Goal: Task Accomplishment & Management: Manage account settings

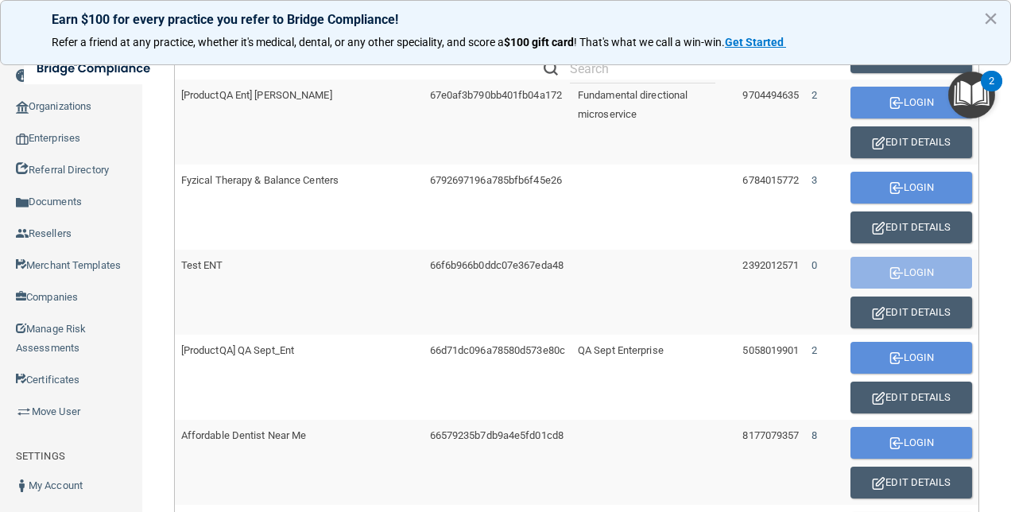
scroll to position [556, 0]
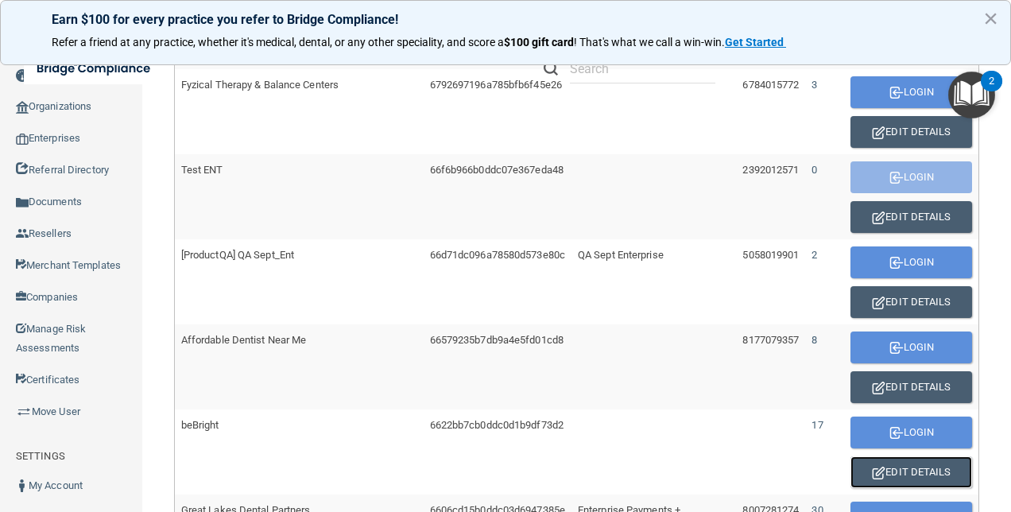
click at [889, 467] on button "Edit Details" at bounding box center [911, 472] width 122 height 32
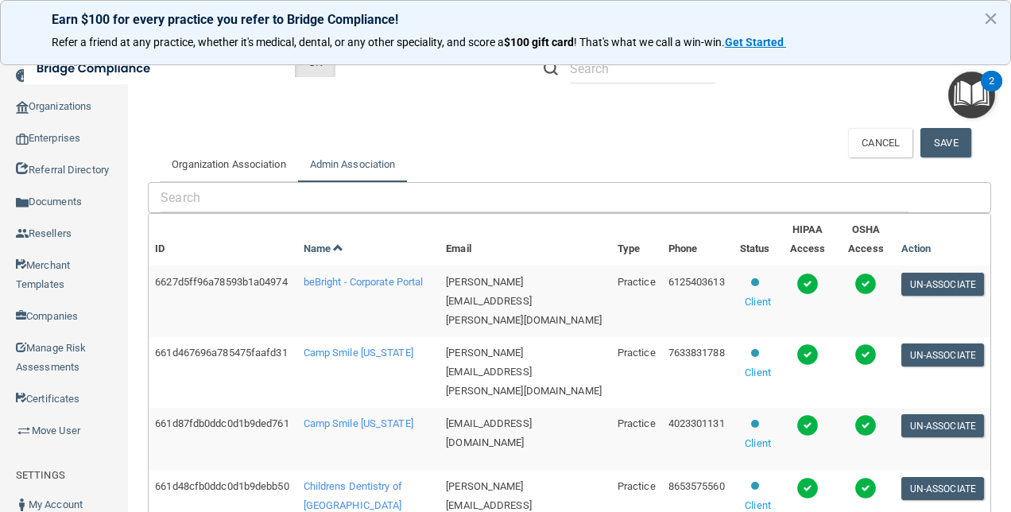
scroll to position [423, 0]
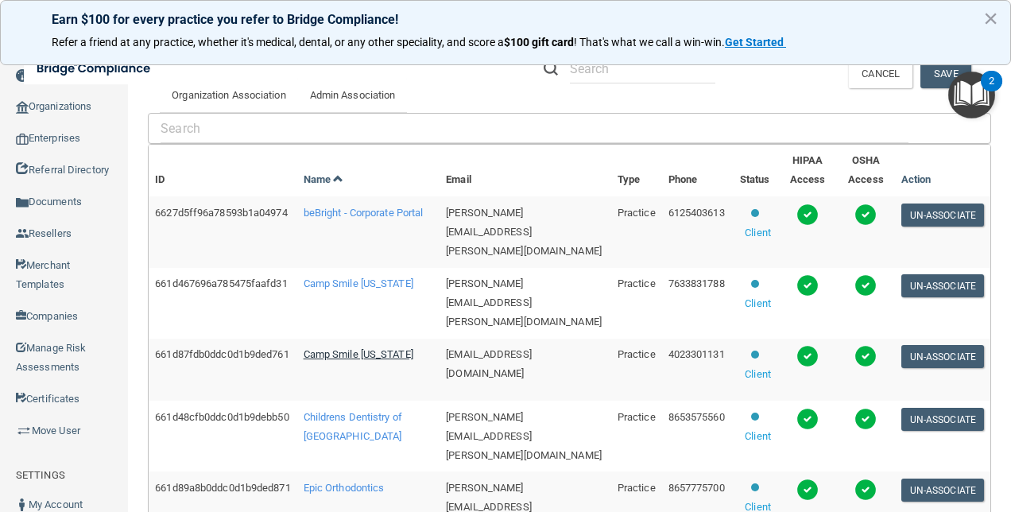
click at [350, 348] on span "Camp Smile [US_STATE]" at bounding box center [358, 354] width 110 height 12
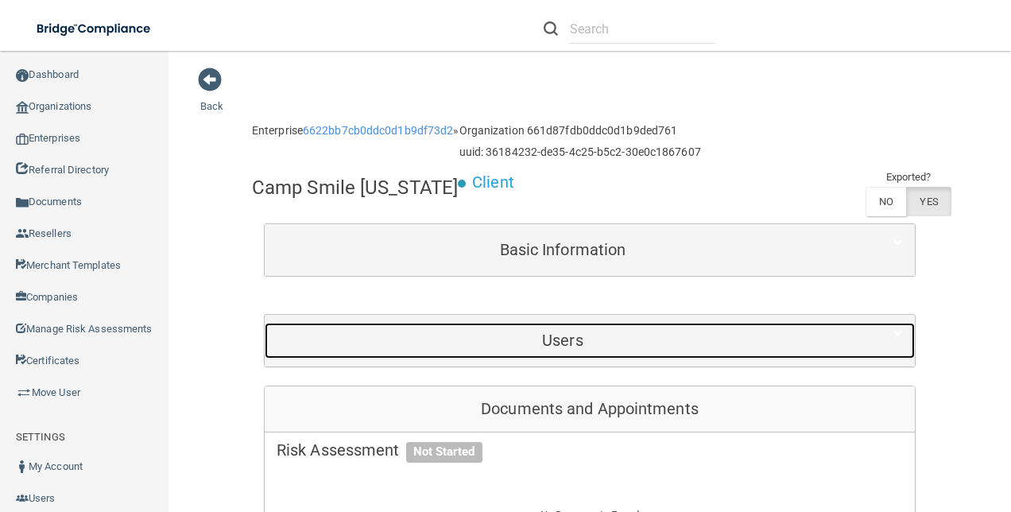
click at [625, 338] on h5 "Users" at bounding box center [562, 339] width 572 height 17
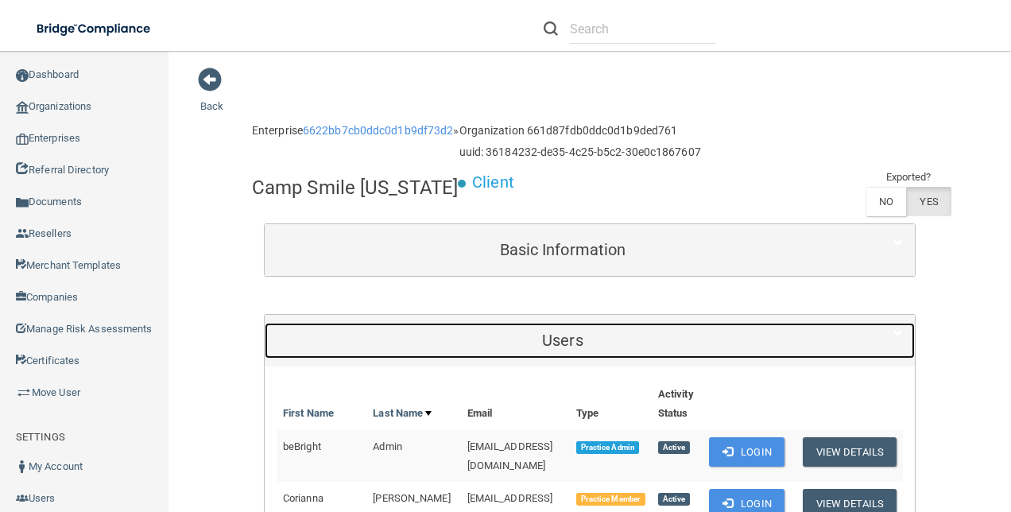
scroll to position [397, 0]
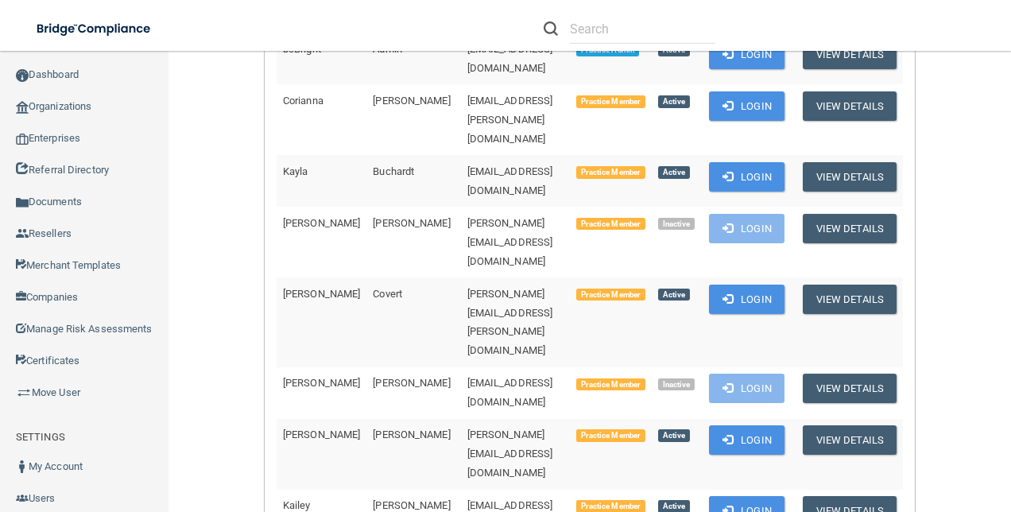
click at [785, 52] on div at bounding box center [716, 28] width 393 height 57
click at [784, 64] on button "Login" at bounding box center [746, 54] width 75 height 29
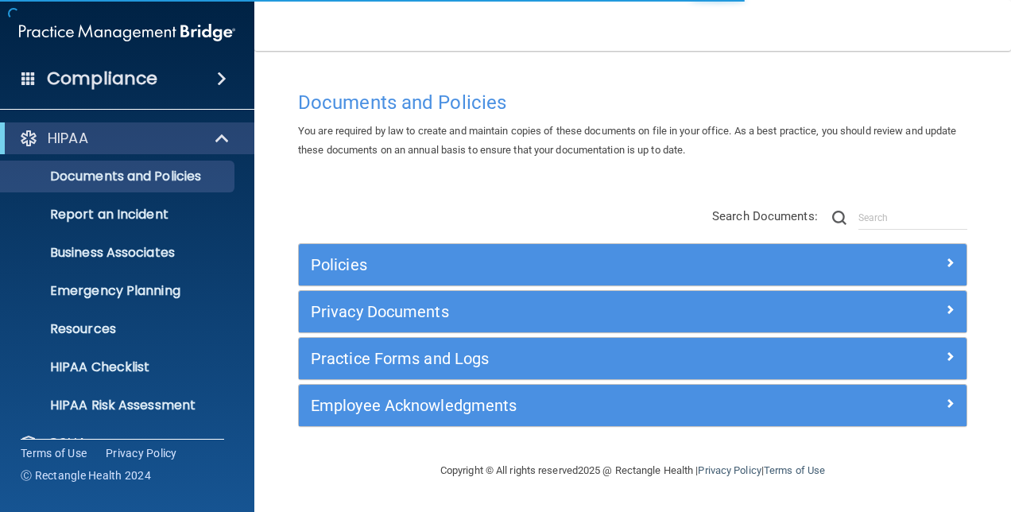
scroll to position [148, 0]
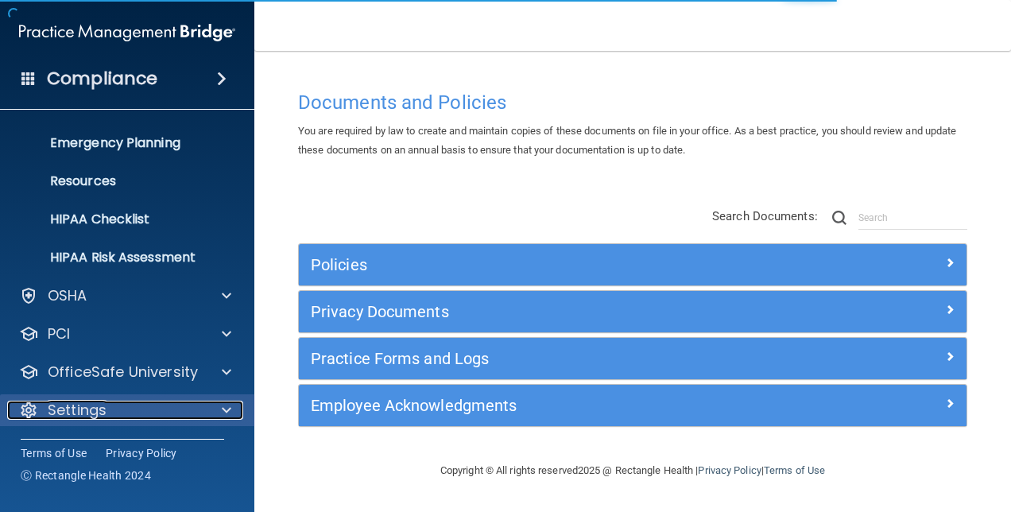
click at [148, 402] on div "Settings" at bounding box center [105, 409] width 197 height 19
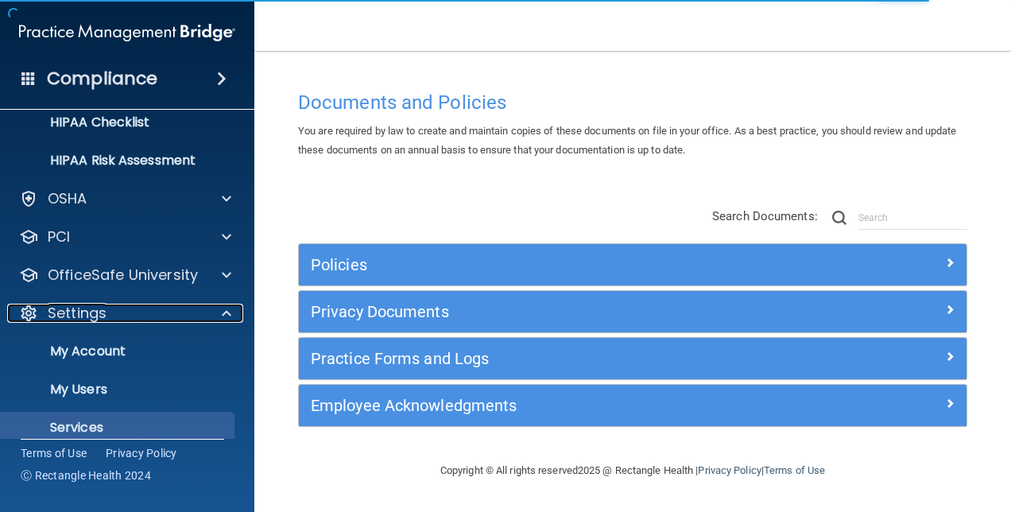
scroll to position [299, 0]
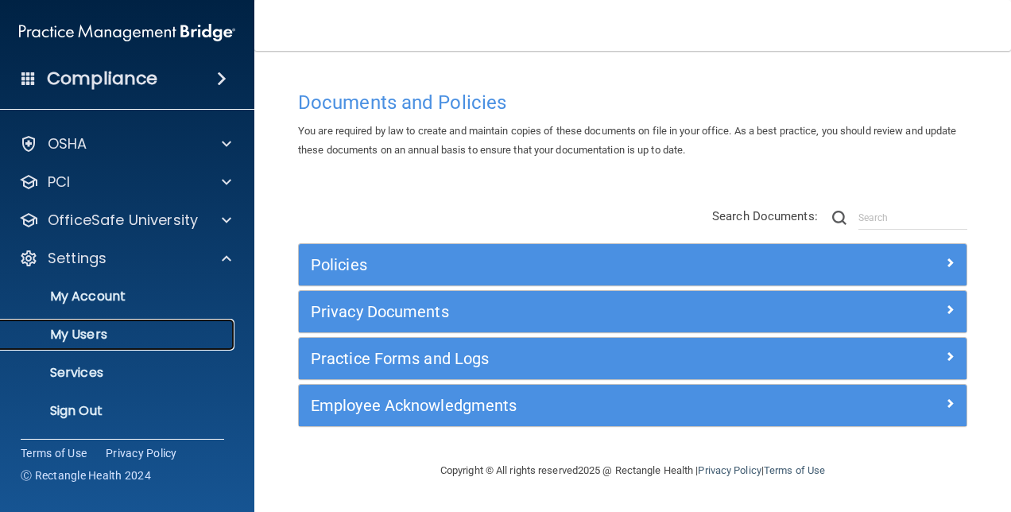
click at [89, 332] on p "My Users" at bounding box center [118, 335] width 217 height 16
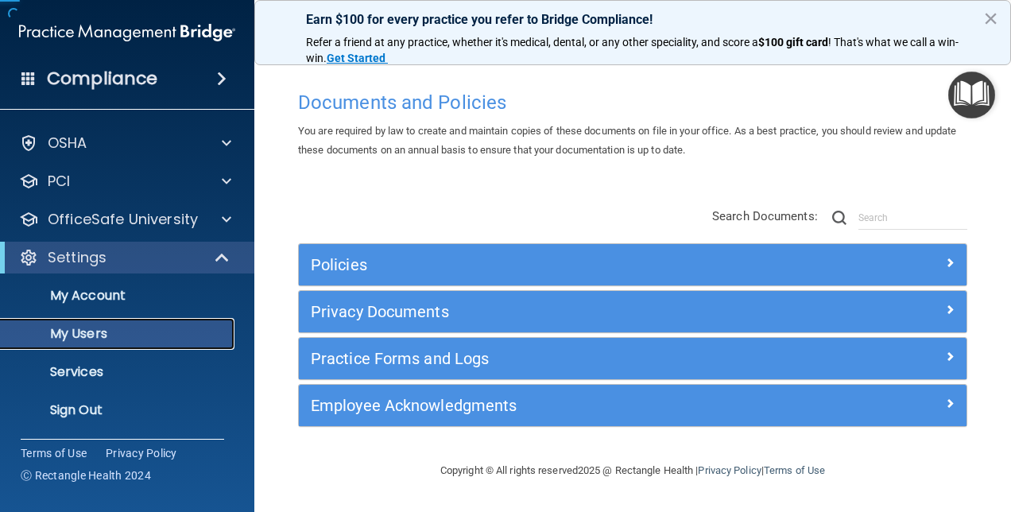
scroll to position [33, 0]
select select "20"
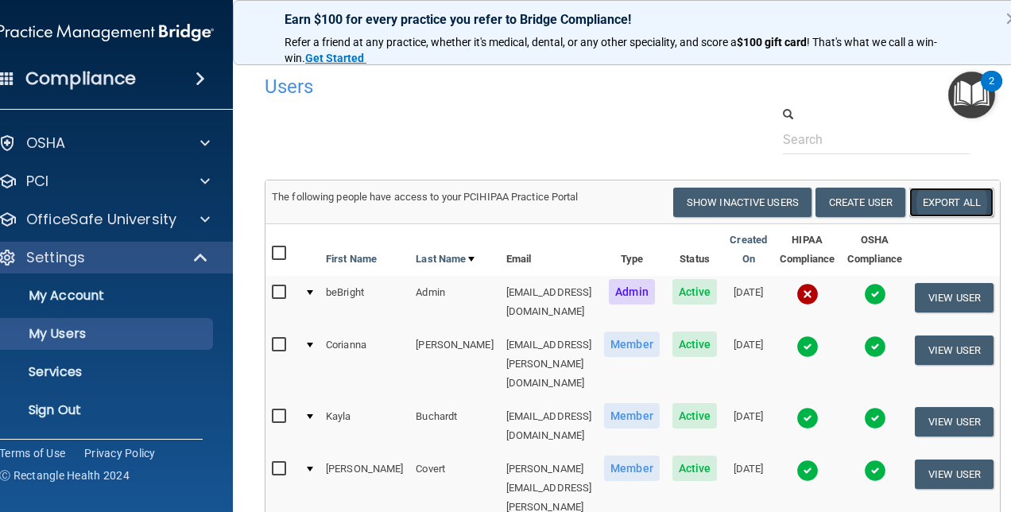
click at [965, 199] on link "Export All" at bounding box center [951, 201] width 84 height 29
click at [40, 409] on p "Sign Out" at bounding box center [97, 410] width 217 height 16
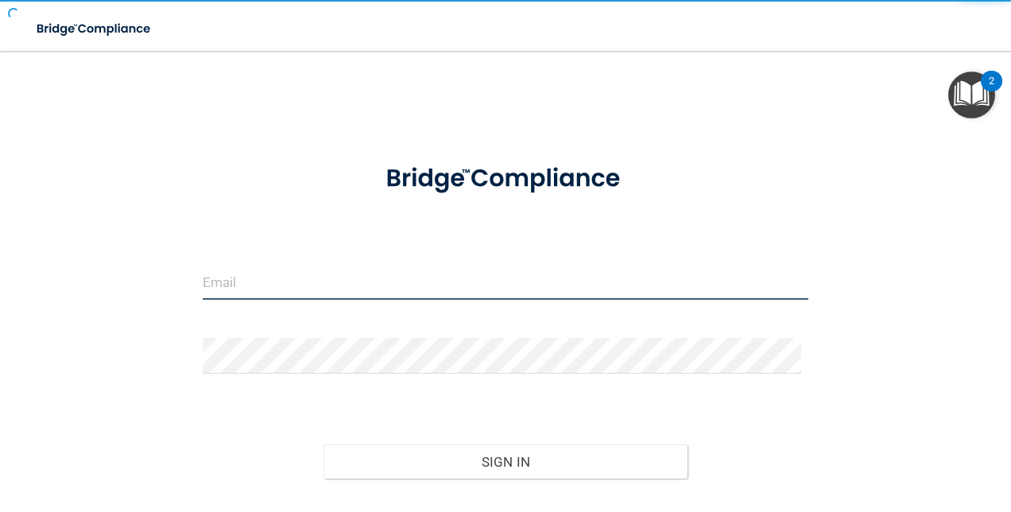
type input "agrantz@rectanglehealth.com"
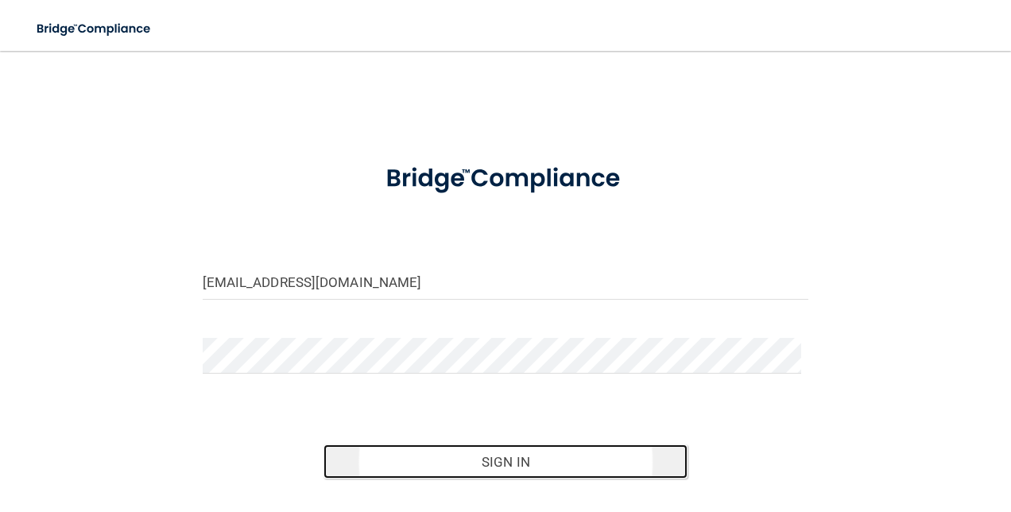
click at [446, 464] on button "Sign In" at bounding box center [505, 461] width 364 height 35
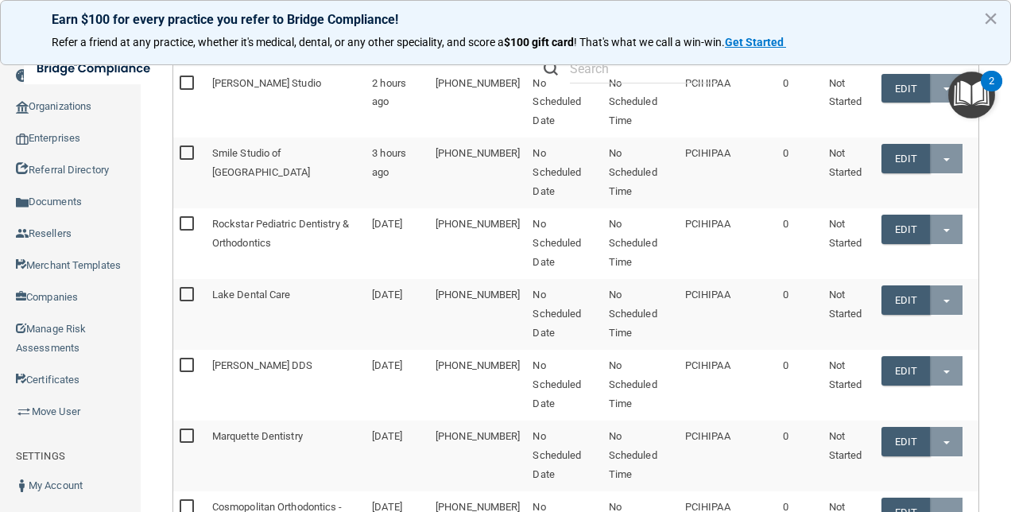
scroll to position [397, 0]
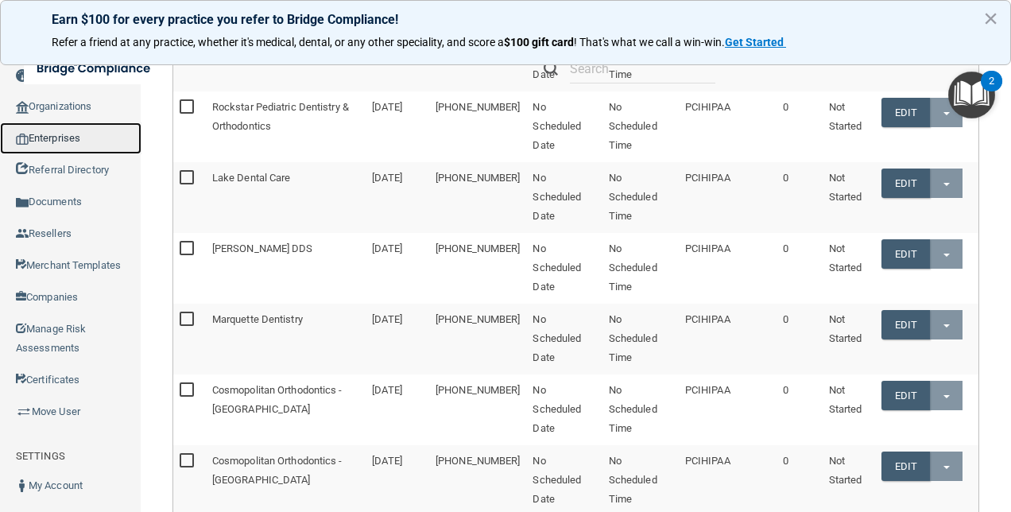
click at [70, 137] on link "Enterprises" at bounding box center [70, 138] width 141 height 32
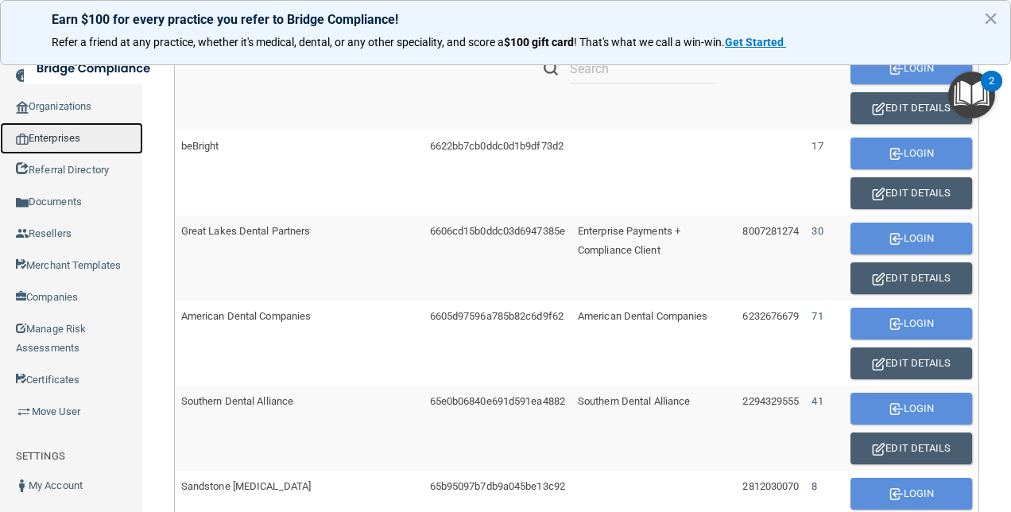
scroll to position [691, 0]
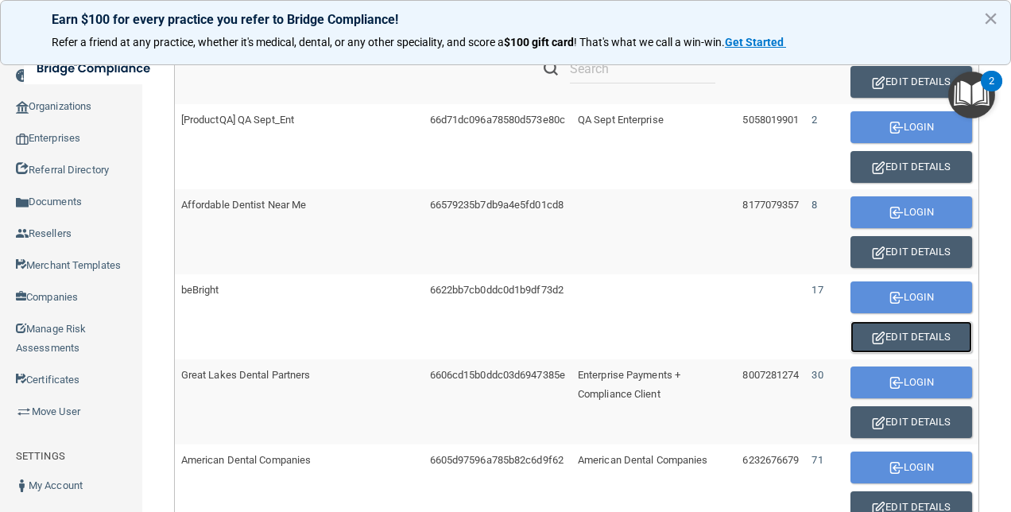
click at [930, 334] on button "Edit Details" at bounding box center [911, 337] width 122 height 32
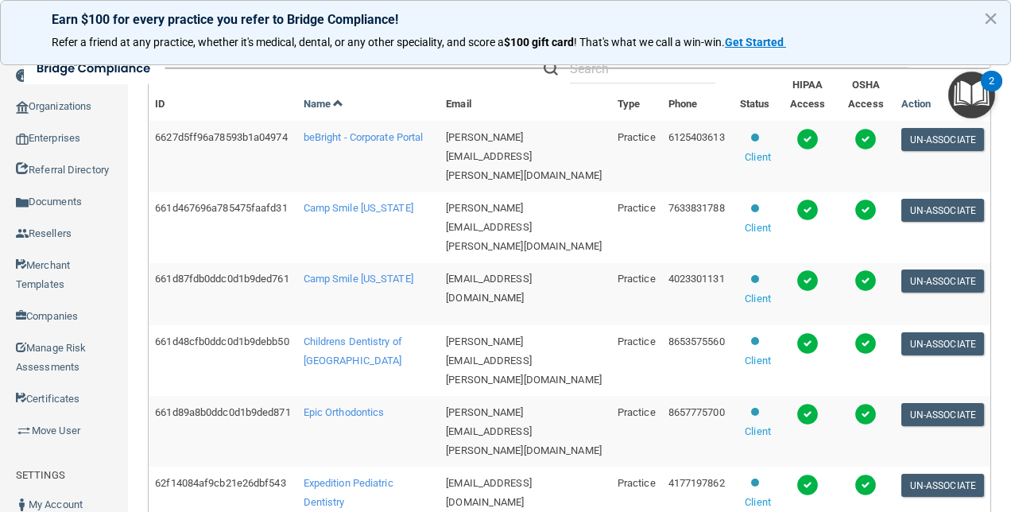
scroll to position [462, 0]
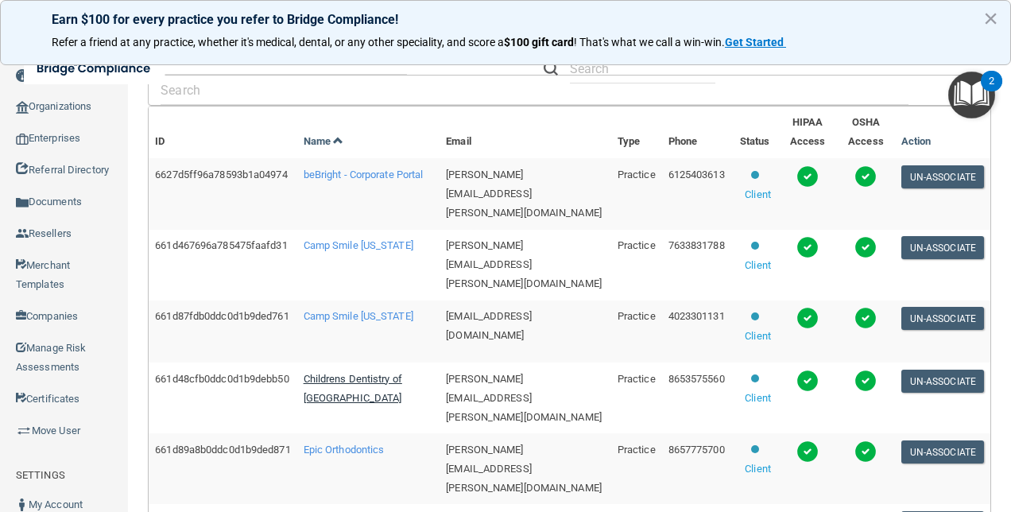
click at [343, 384] on span "Childrens Dentistry of [GEOGRAPHIC_DATA]" at bounding box center [352, 388] width 99 height 31
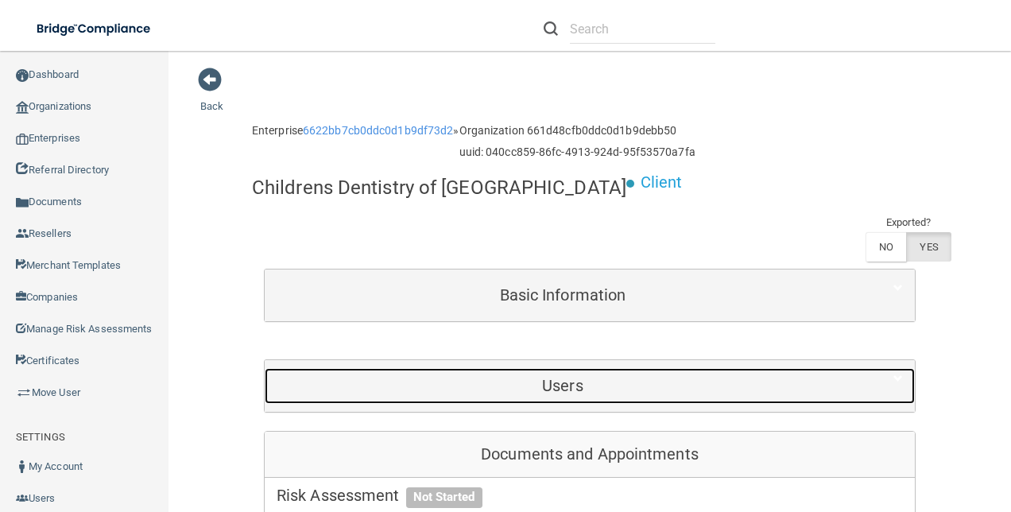
click at [585, 377] on h5 "Users" at bounding box center [562, 385] width 572 height 17
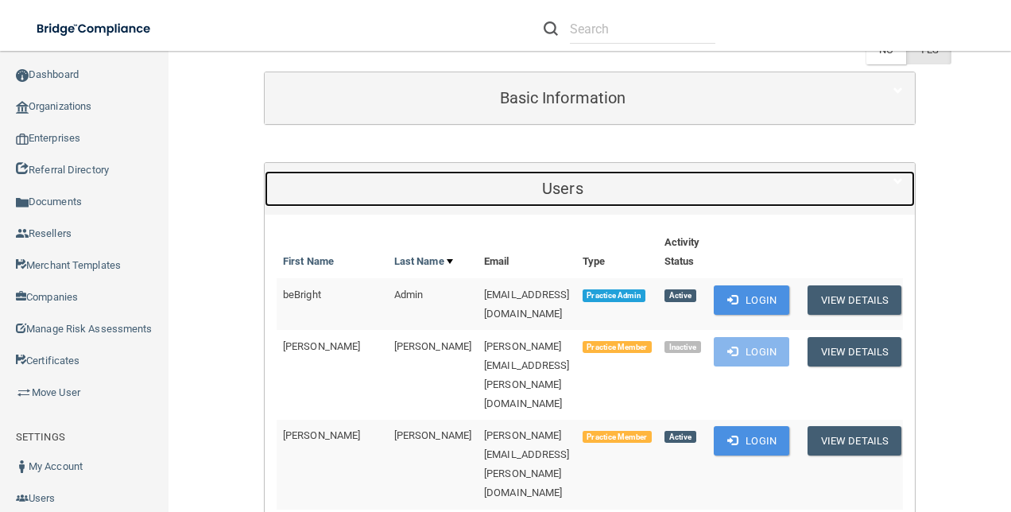
scroll to position [318, 0]
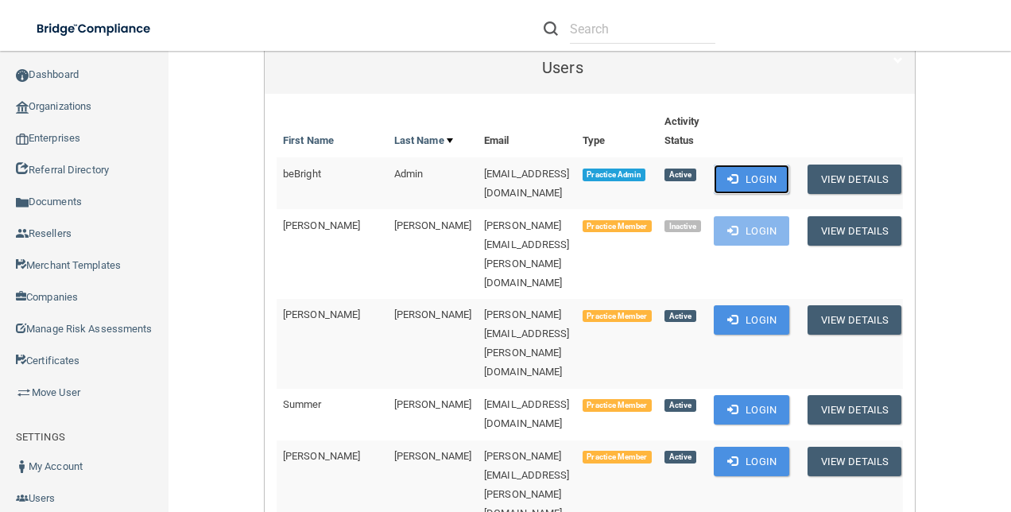
click at [789, 164] on button "Login" at bounding box center [750, 178] width 75 height 29
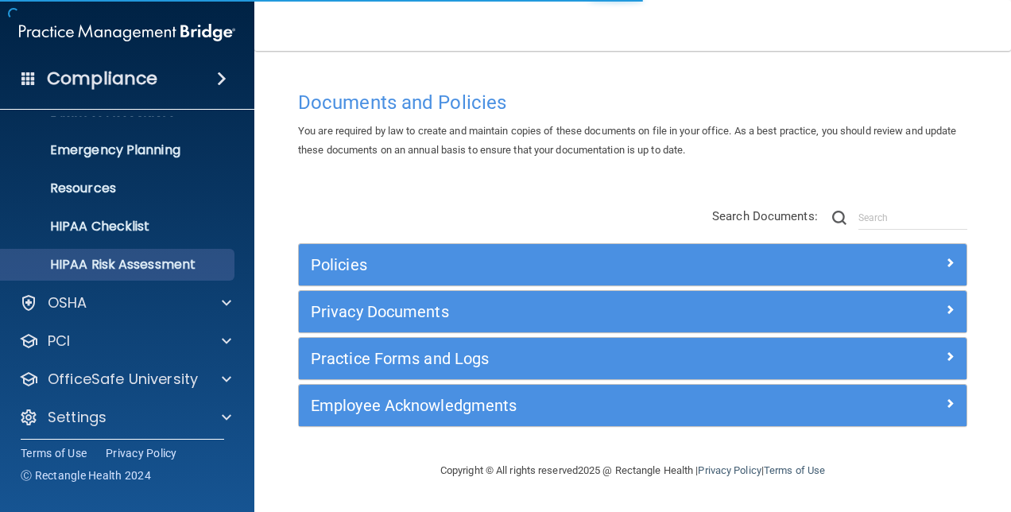
scroll to position [148, 0]
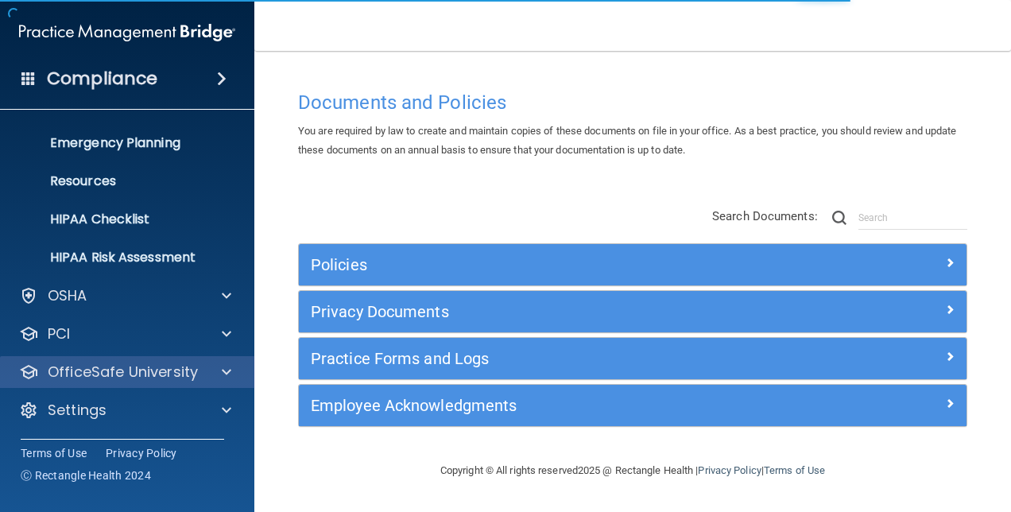
click at [199, 360] on div "OfficeSafe University" at bounding box center [127, 372] width 255 height 32
click at [223, 364] on span at bounding box center [227, 371] width 10 height 19
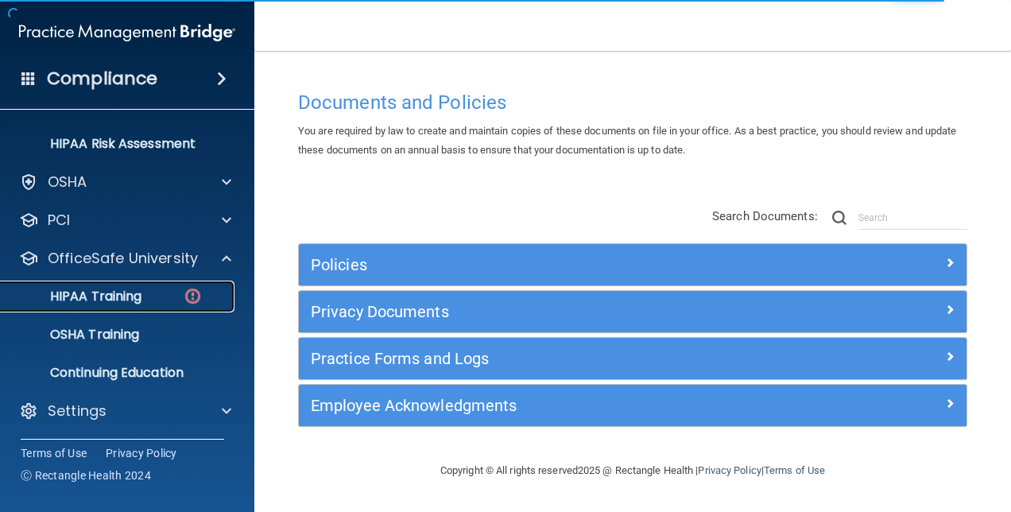
click at [129, 289] on p "HIPAA Training" at bounding box center [75, 296] width 131 height 16
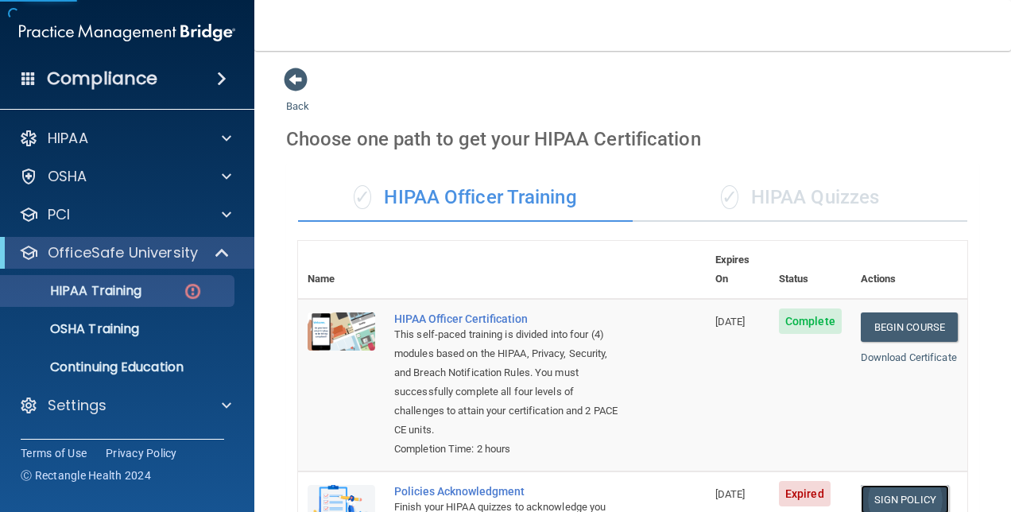
click at [878, 485] on link "Sign Policy" at bounding box center [904, 499] width 88 height 29
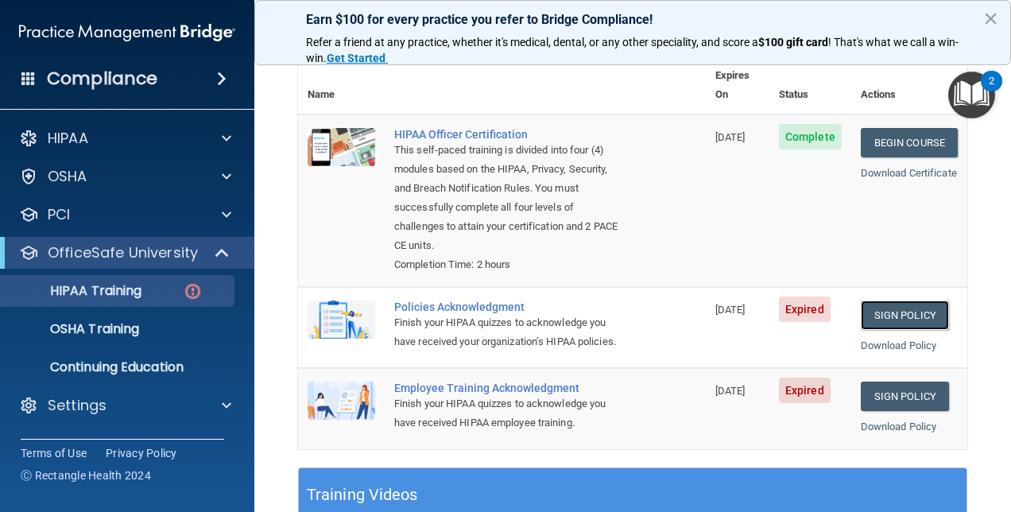
scroll to position [238, 0]
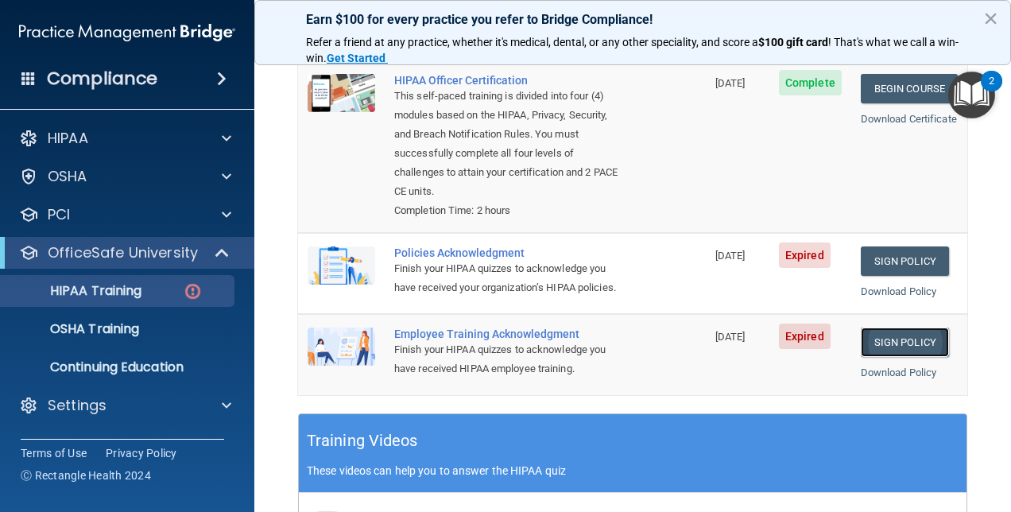
click at [891, 336] on link "Sign Policy" at bounding box center [904, 341] width 88 height 29
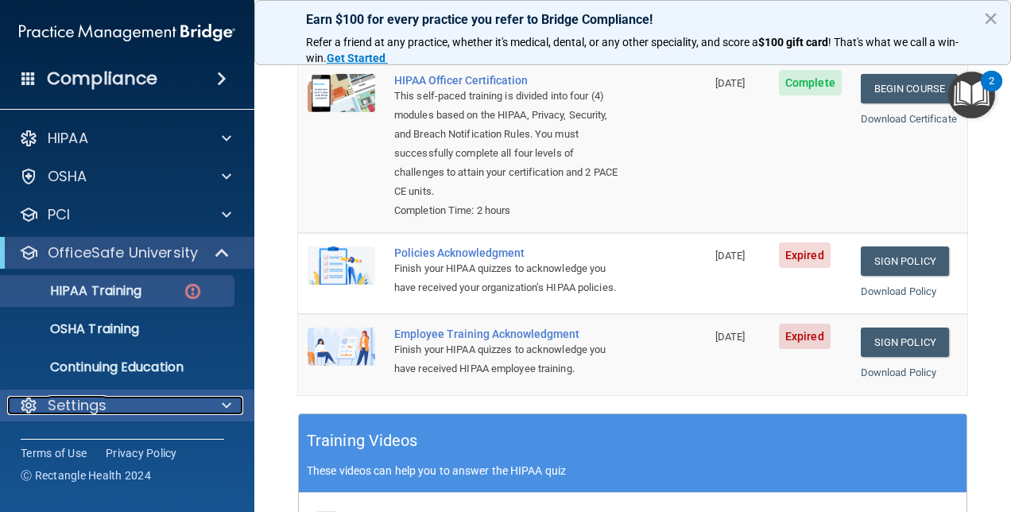
click at [129, 407] on div "Settings" at bounding box center [105, 405] width 197 height 19
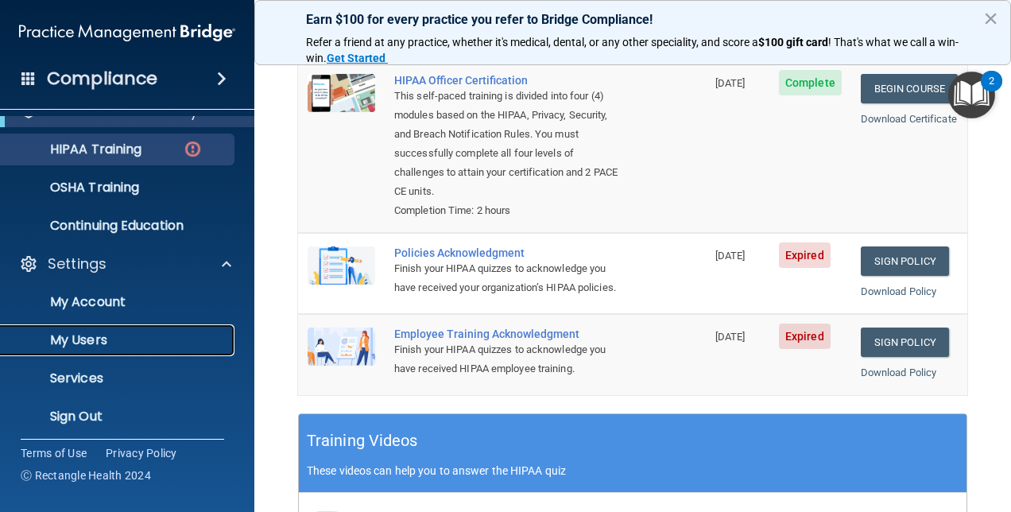
click at [106, 342] on p "My Users" at bounding box center [118, 340] width 217 height 16
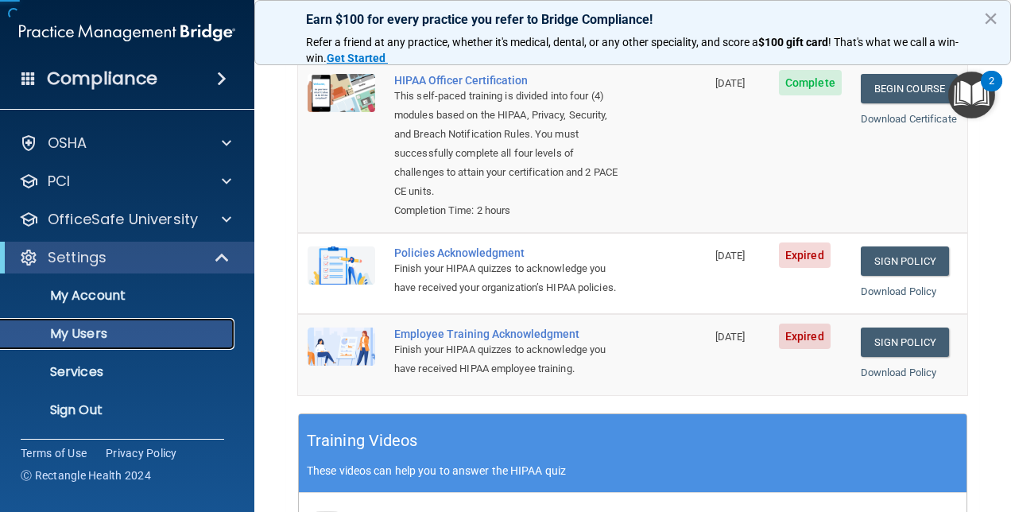
scroll to position [33, 0]
select select "20"
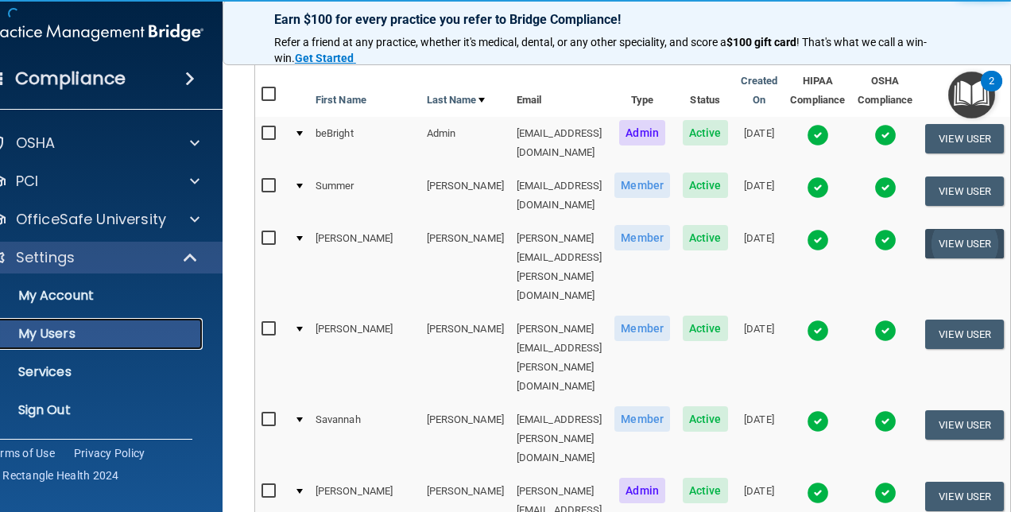
scroll to position [0, 0]
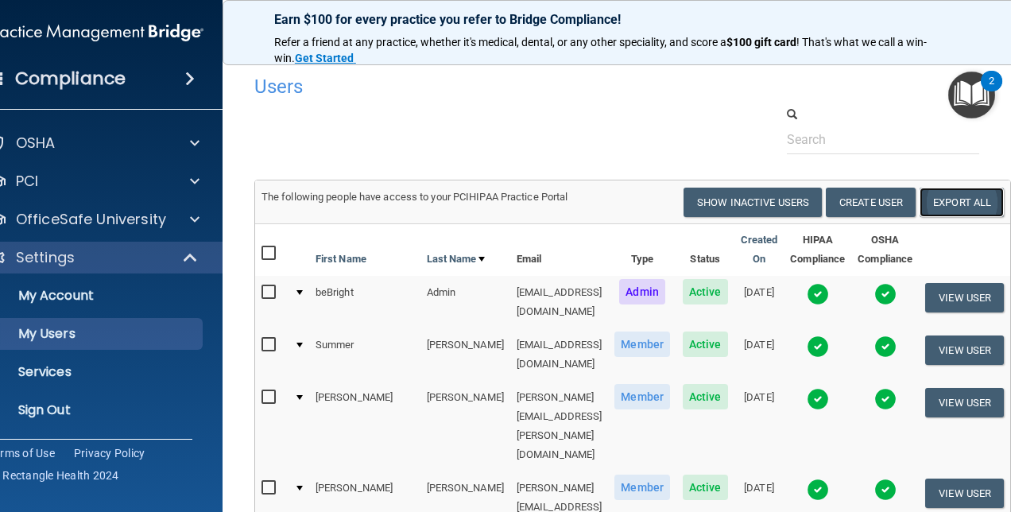
click at [985, 205] on link "Export All" at bounding box center [961, 201] width 84 height 29
click at [3, 412] on p "Sign Out" at bounding box center [87, 410] width 217 height 16
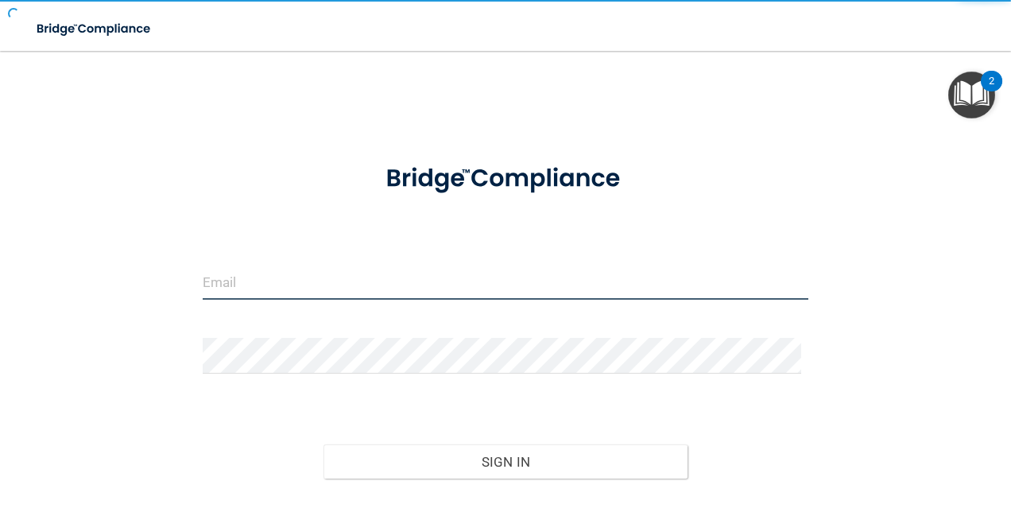
type input "agrantz@rectanglehealth.com"
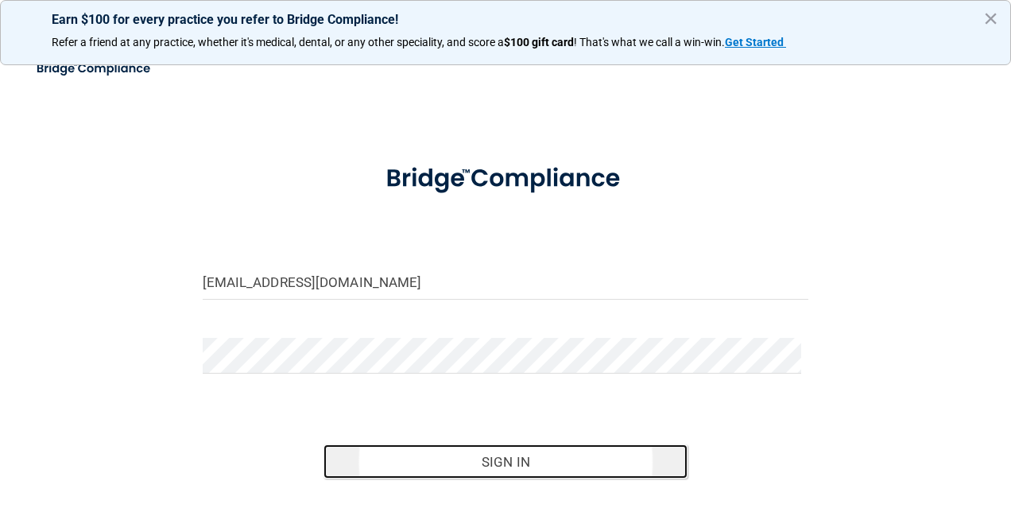
click at [454, 458] on button "Sign In" at bounding box center [505, 461] width 364 height 35
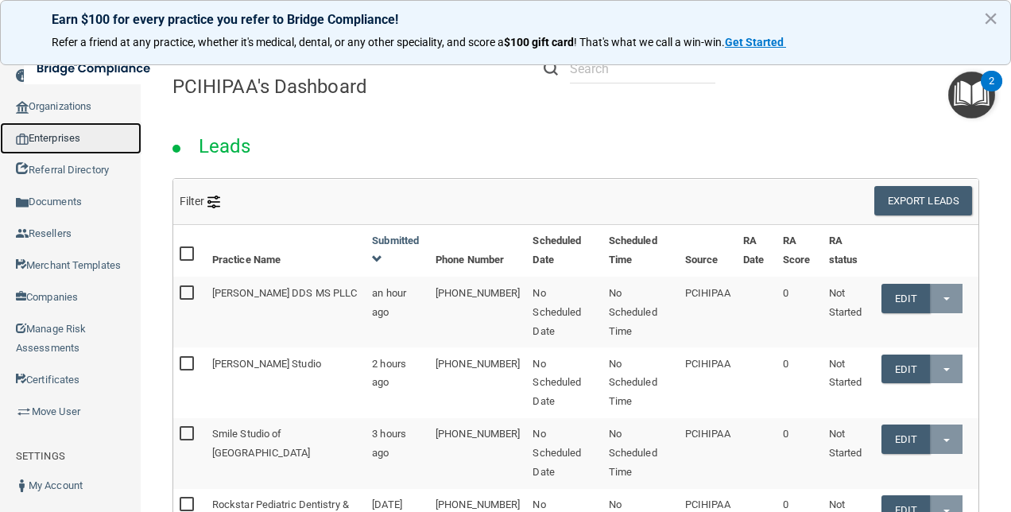
click at [62, 130] on link "Enterprises" at bounding box center [70, 138] width 141 height 32
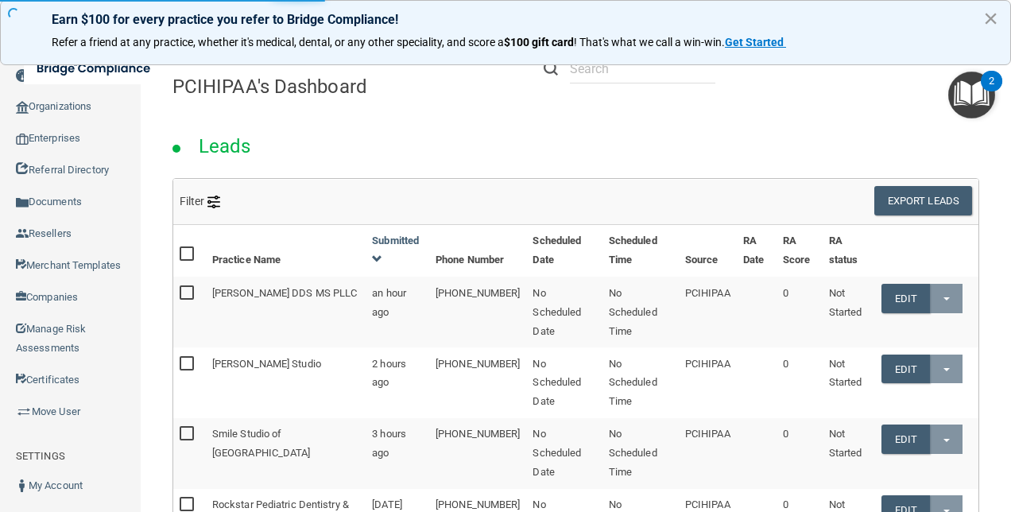
click at [995, 17] on button "×" at bounding box center [990, 18] width 15 height 25
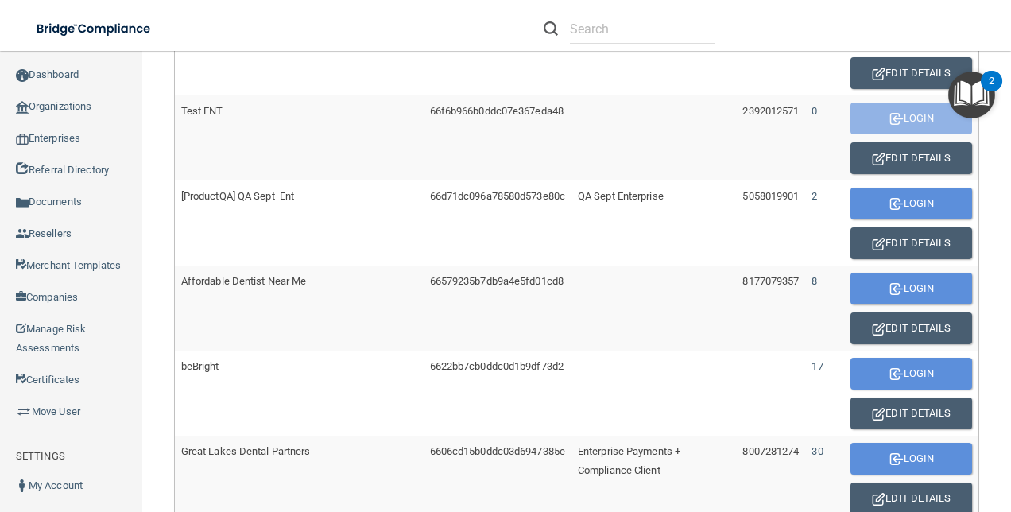
scroll to position [715, 0]
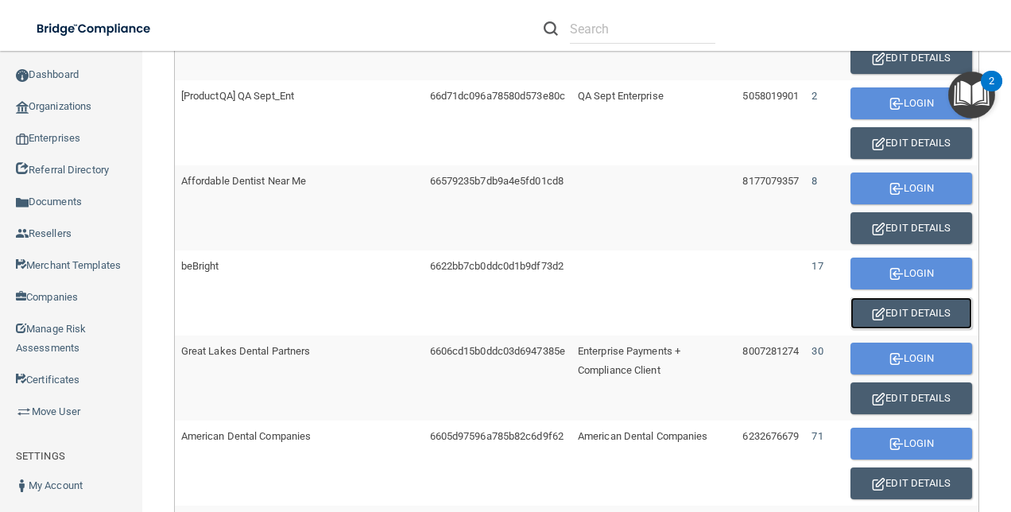
click at [919, 302] on button "Edit Details" at bounding box center [911, 313] width 122 height 32
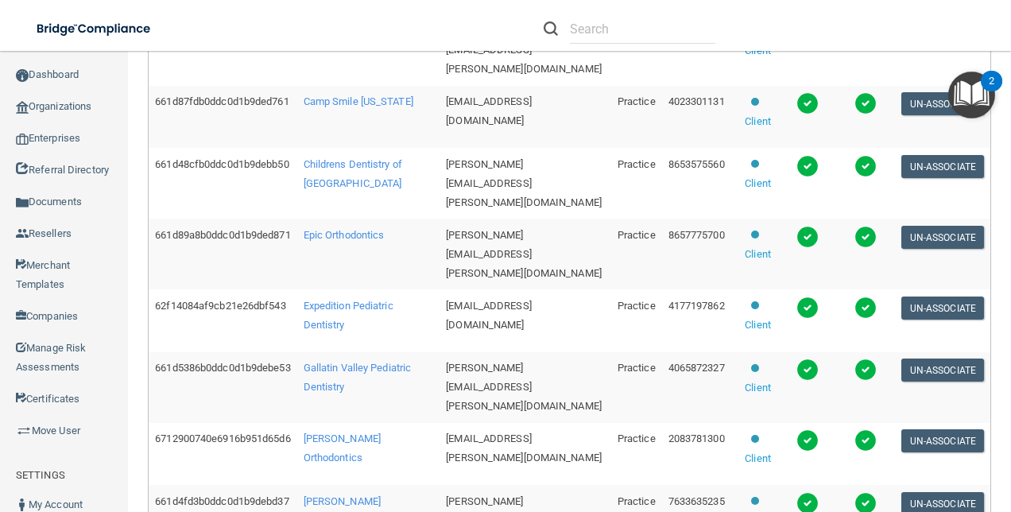
scroll to position [582, 0]
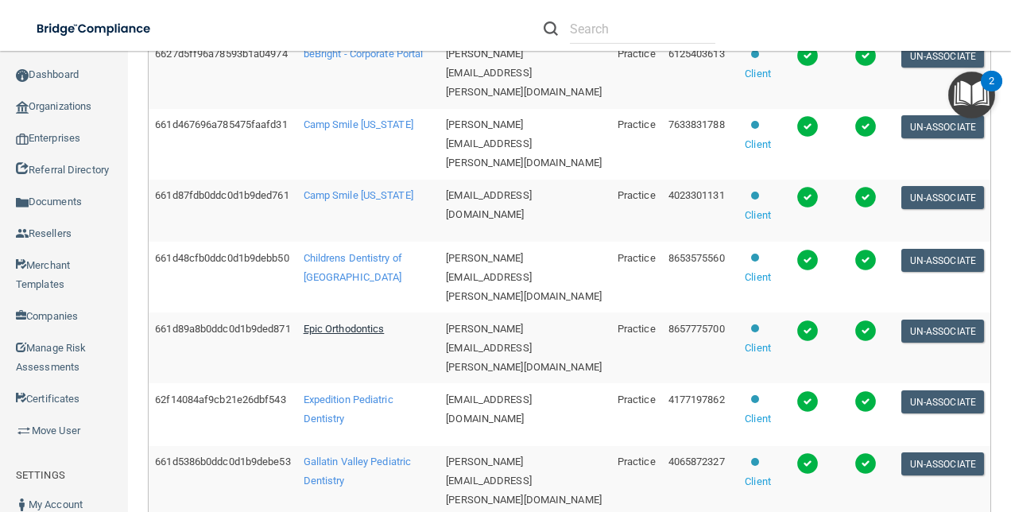
click at [333, 323] on span "Epic Orthodontics" at bounding box center [343, 329] width 81 height 12
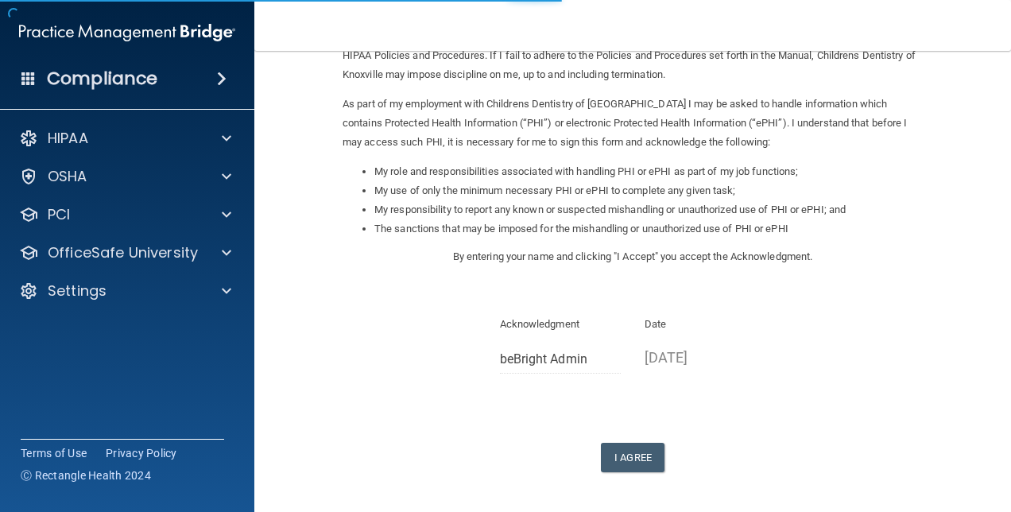
scroll to position [216, 0]
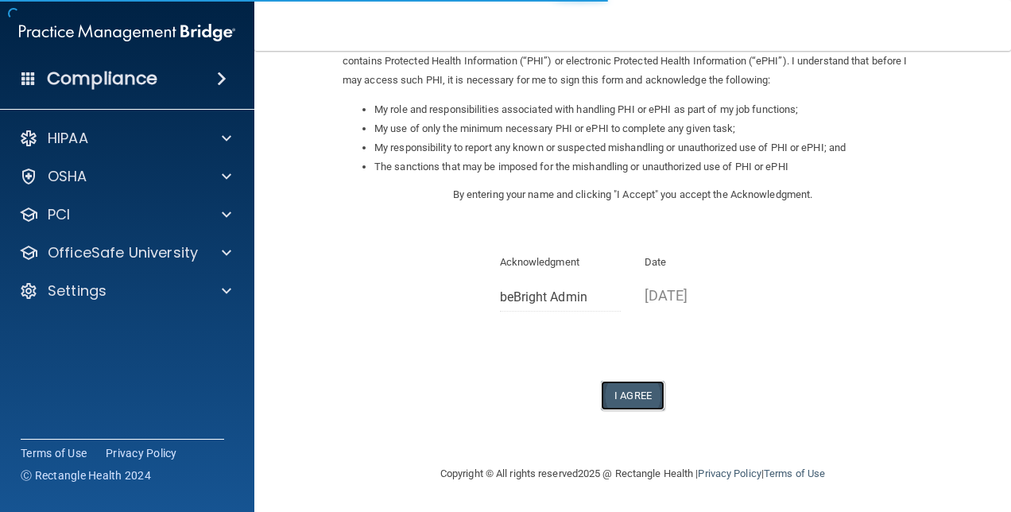
click at [640, 398] on button "I Agree" at bounding box center [633, 395] width 64 height 29
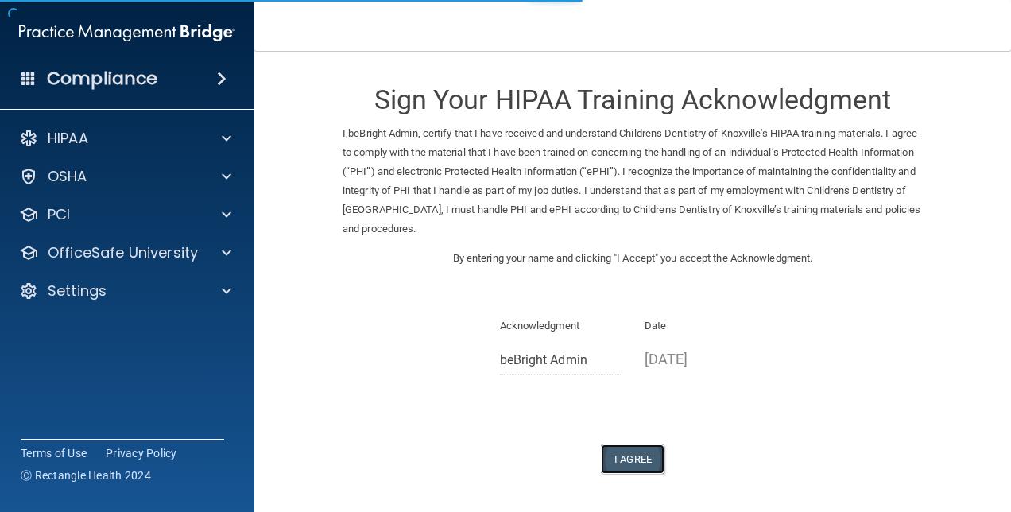
click at [634, 454] on button "I Agree" at bounding box center [633, 458] width 64 height 29
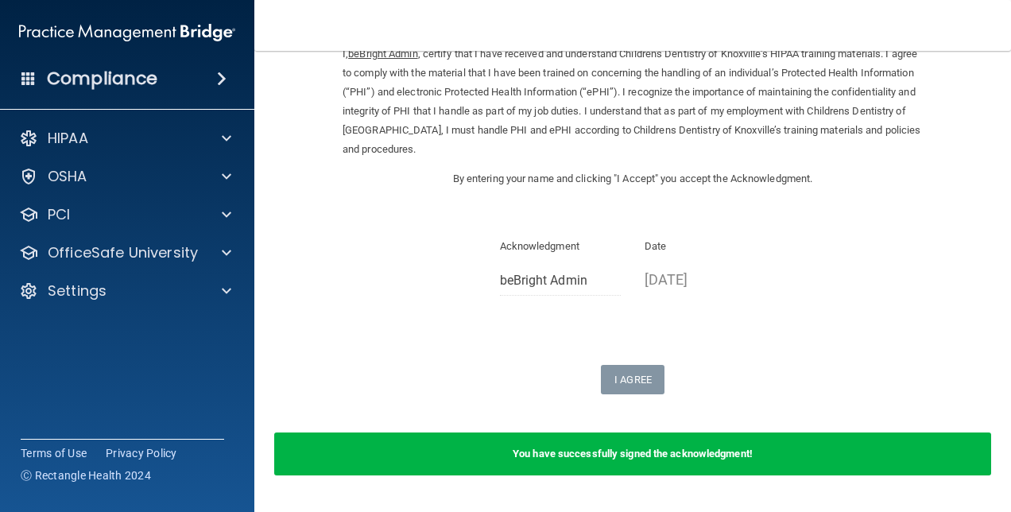
scroll to position [125, 0]
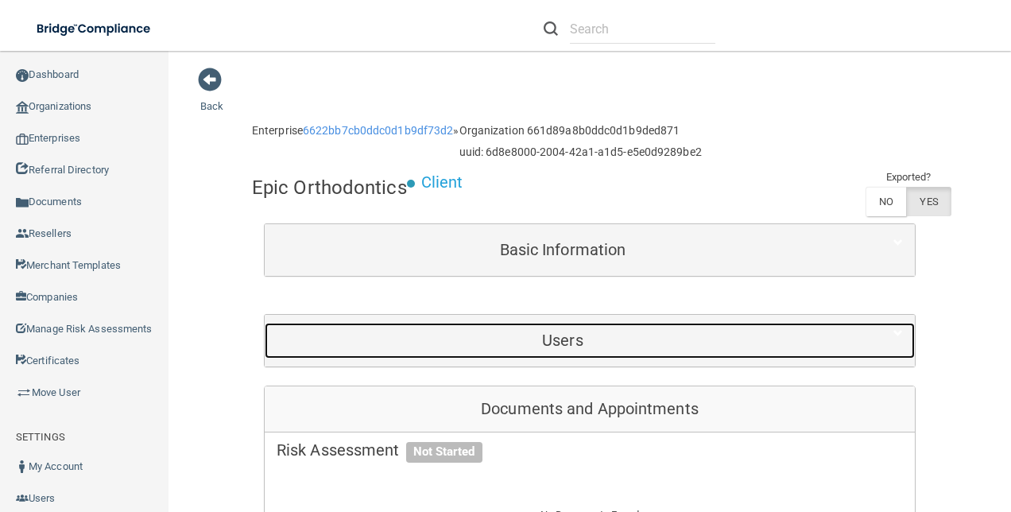
click at [574, 332] on h5 "Users" at bounding box center [562, 339] width 572 height 17
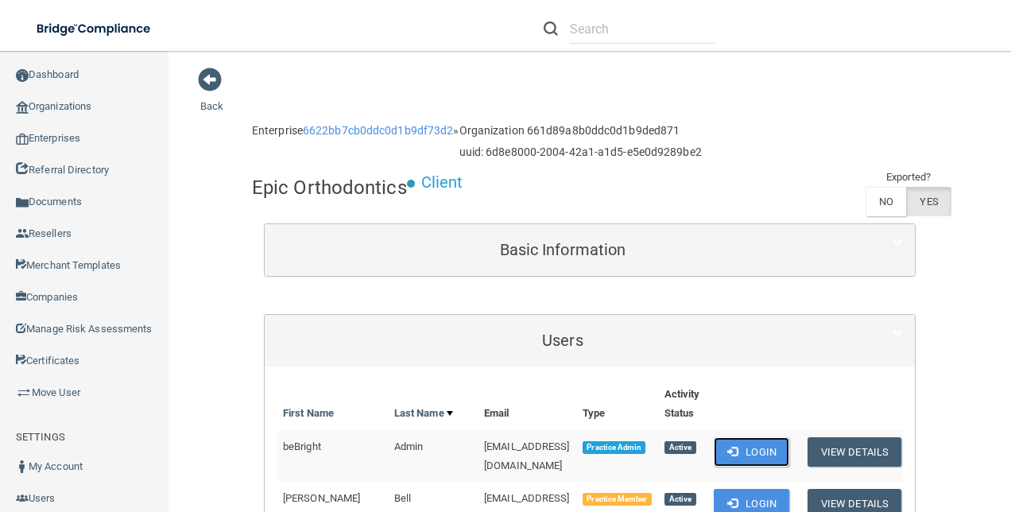
click at [732, 444] on button "Login" at bounding box center [750, 451] width 75 height 29
drag, startPoint x: 516, startPoint y: 446, endPoint x: 395, endPoint y: 443, distance: 121.6
click at [477, 443] on td "[EMAIL_ADDRESS][DOMAIN_NAME]" at bounding box center [526, 456] width 99 height 52
drag, startPoint x: 395, startPoint y: 443, endPoint x: 413, endPoint y: 451, distance: 19.9
copy span "[EMAIL_ADDRESS][DOMAIN_NAME]"
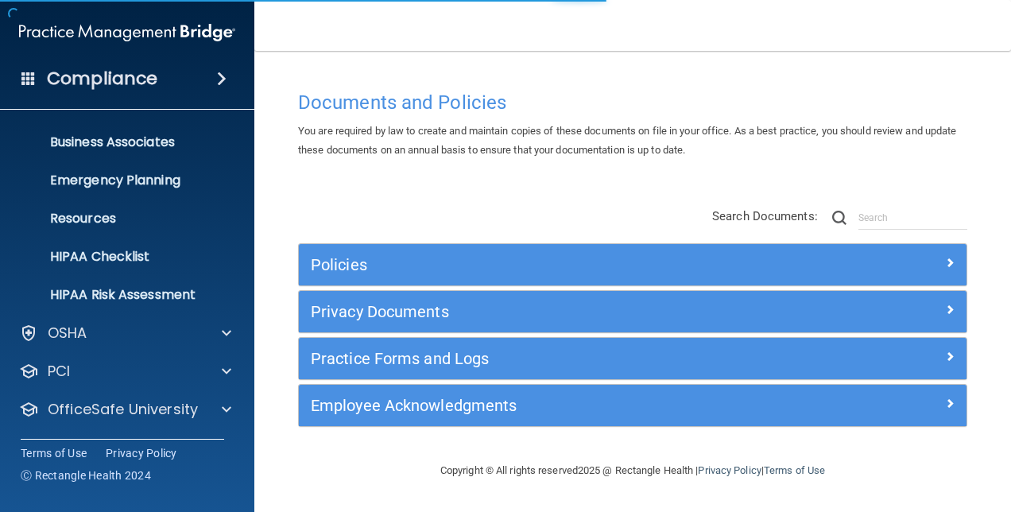
scroll to position [148, 0]
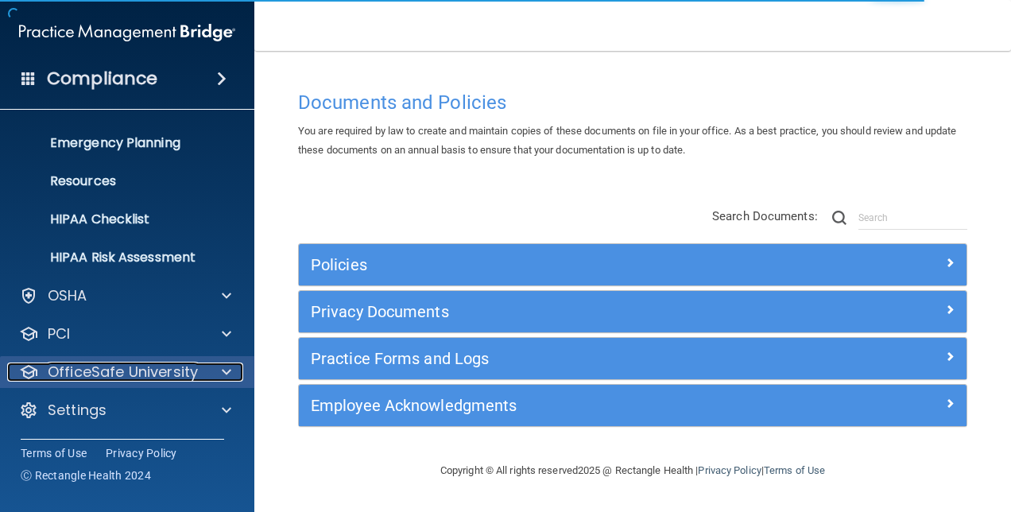
click at [183, 377] on p "OfficeSafe University" at bounding box center [123, 371] width 150 height 19
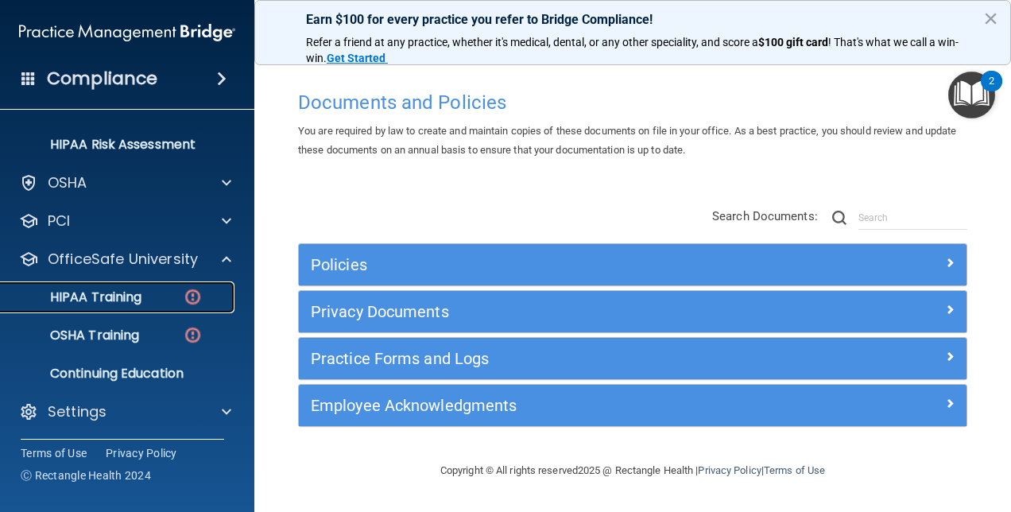
click at [124, 302] on p "HIPAA Training" at bounding box center [75, 297] width 131 height 16
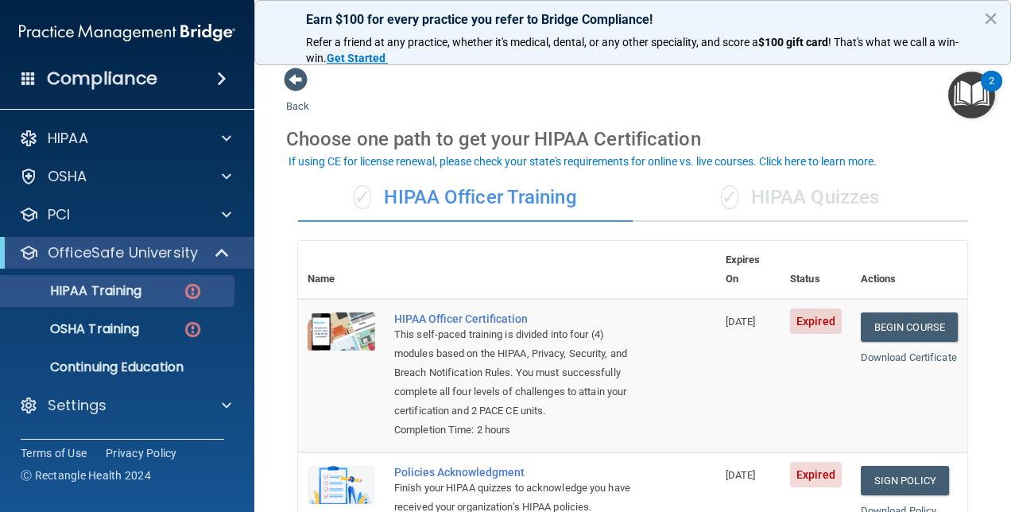
click at [821, 195] on div "✓ HIPAA Quizzes" at bounding box center [799, 198] width 334 height 48
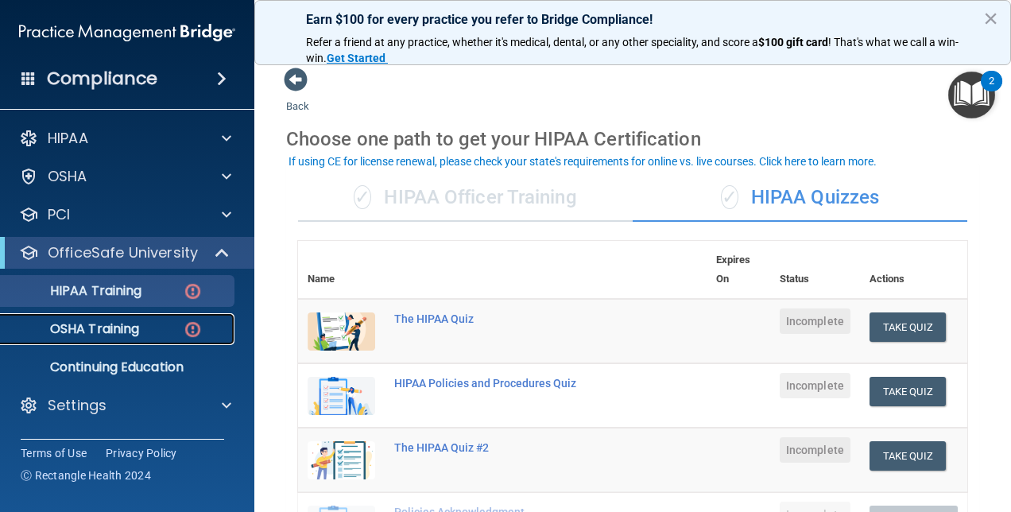
click at [156, 328] on div "OSHA Training" at bounding box center [118, 329] width 217 height 16
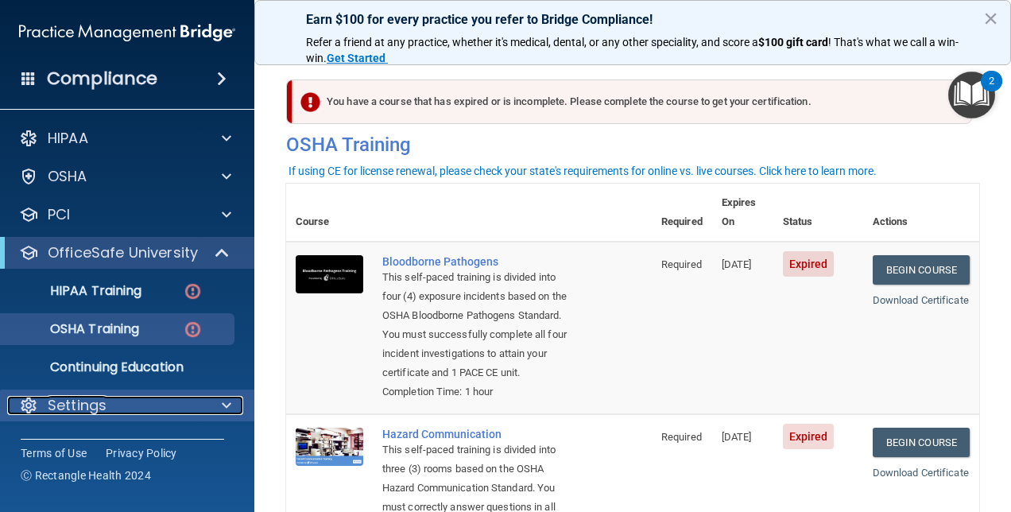
click at [145, 408] on div "Settings" at bounding box center [105, 405] width 197 height 19
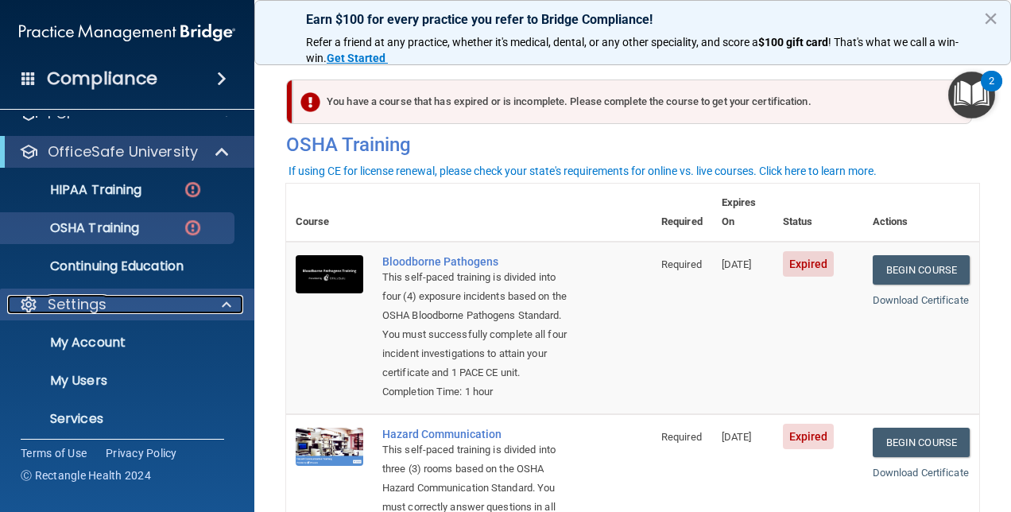
scroll to position [148, 0]
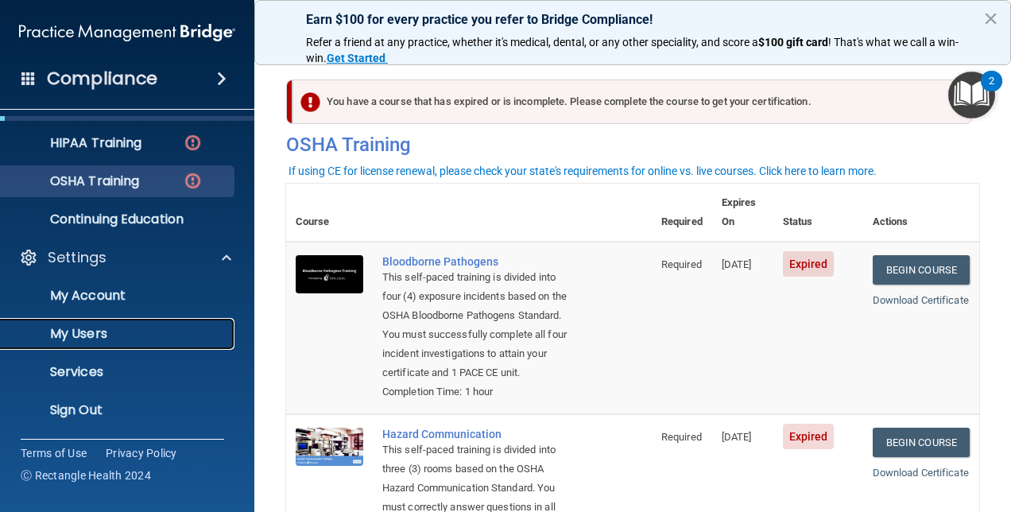
click at [109, 327] on p "My Users" at bounding box center [118, 334] width 217 height 16
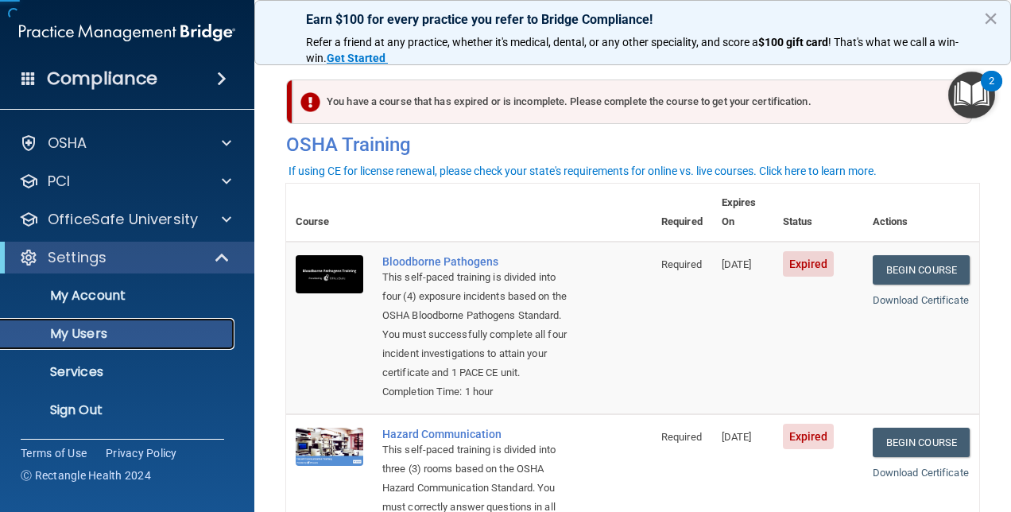
scroll to position [33, 0]
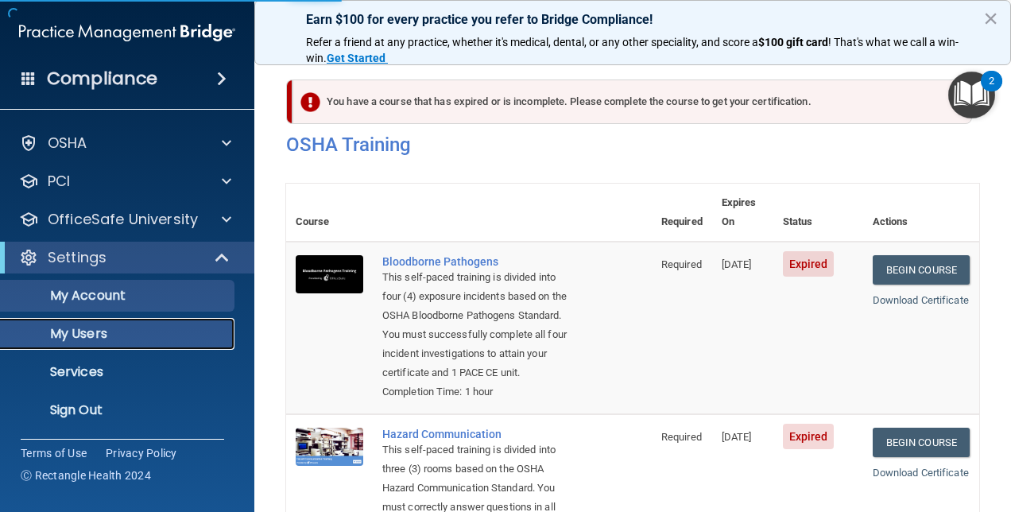
select select "20"
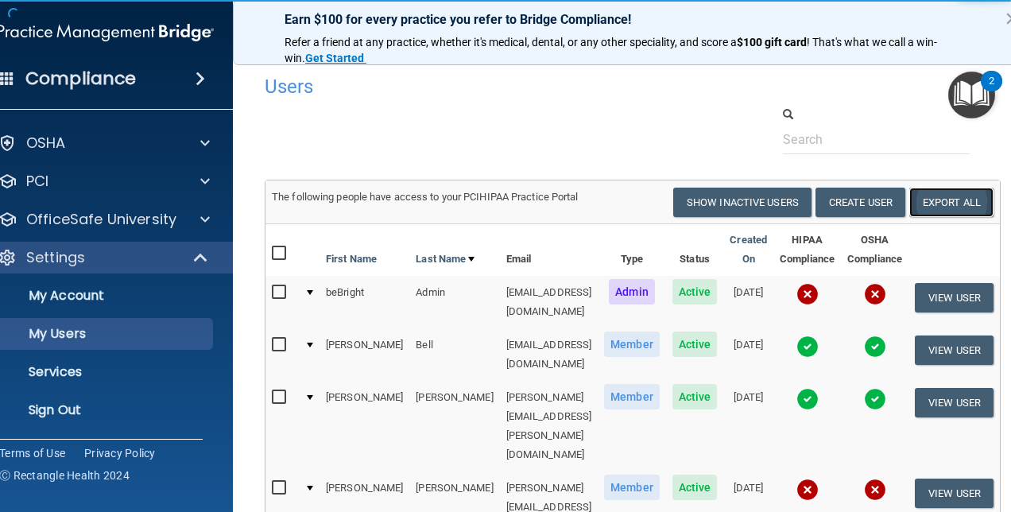
click at [972, 202] on link "Export All" at bounding box center [951, 201] width 84 height 29
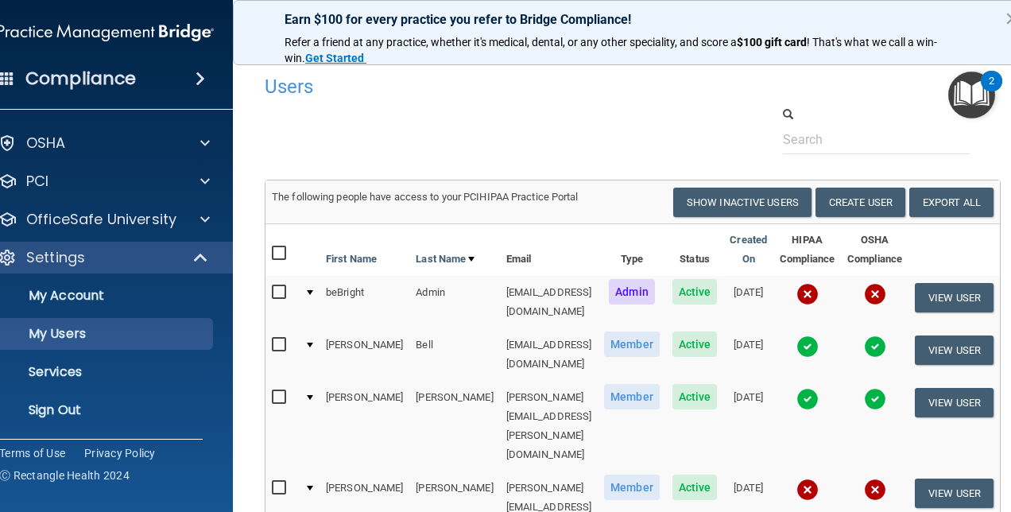
drag, startPoint x: 566, startPoint y: 296, endPoint x: 412, endPoint y: 292, distance: 153.4
click at [412, 292] on tr "beBright Admin epic-bebright@bebright.com Admin Active 07/12/2024 View User" at bounding box center [632, 302] width 734 height 52
drag, startPoint x: 412, startPoint y: 292, endPoint x: 458, endPoint y: 289, distance: 46.2
copy tr "[EMAIL_ADDRESS][DOMAIN_NAME]"
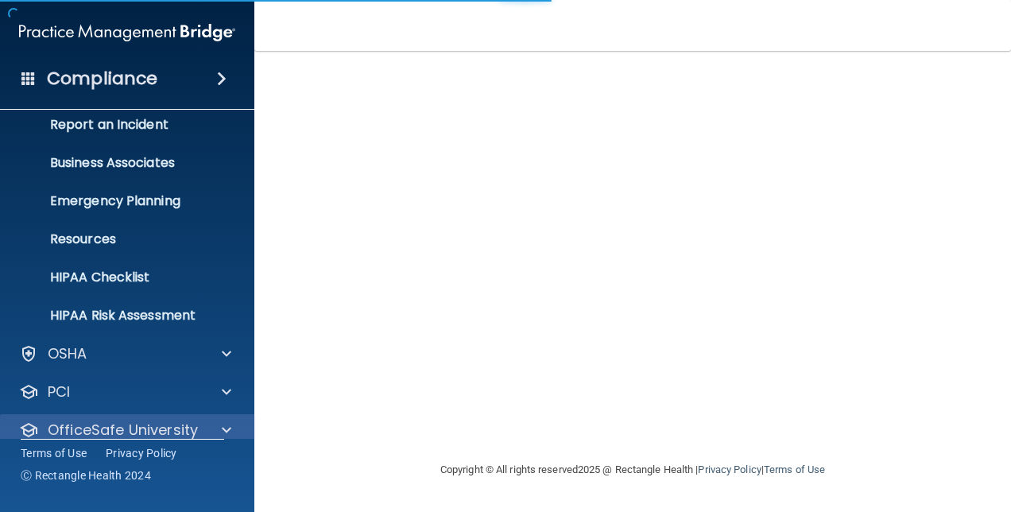
scroll to position [148, 0]
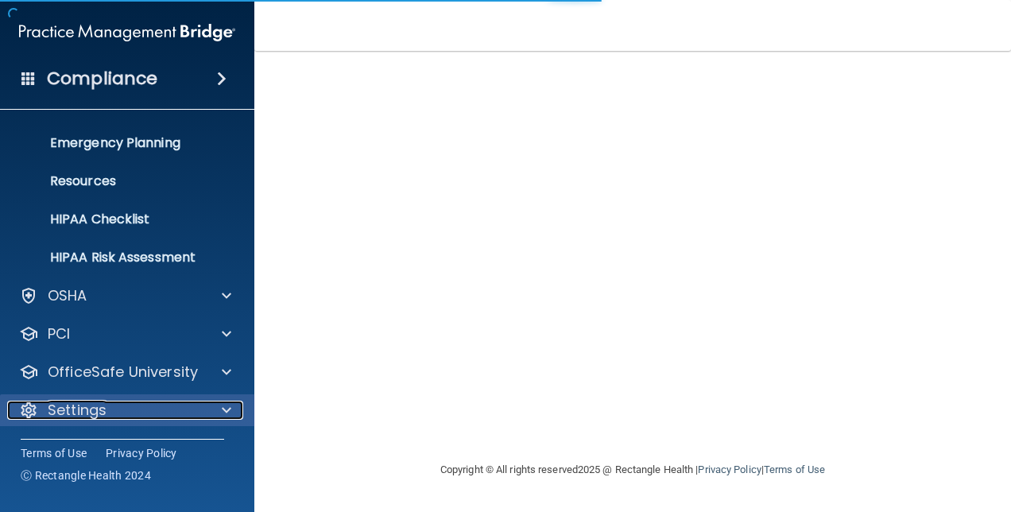
click at [113, 409] on div "Settings" at bounding box center [105, 409] width 197 height 19
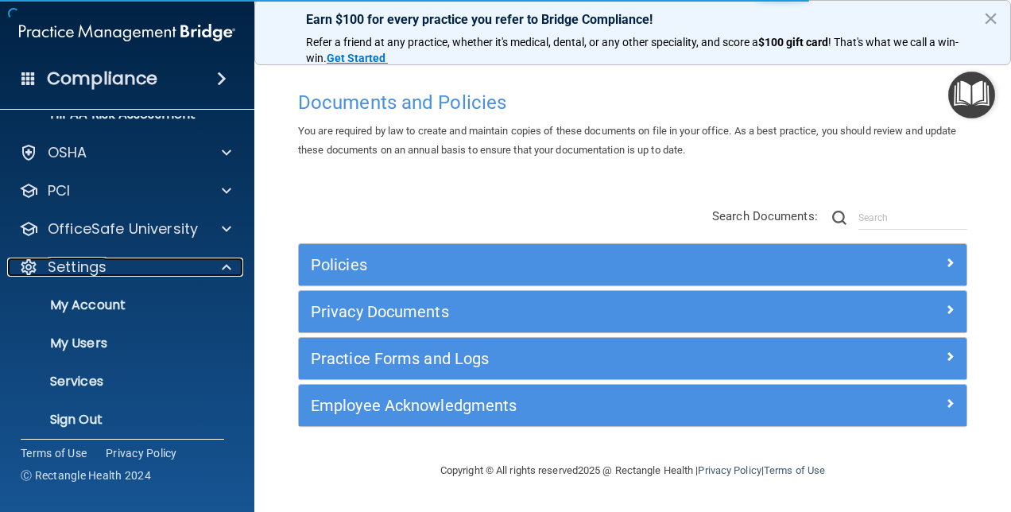
scroll to position [298, 0]
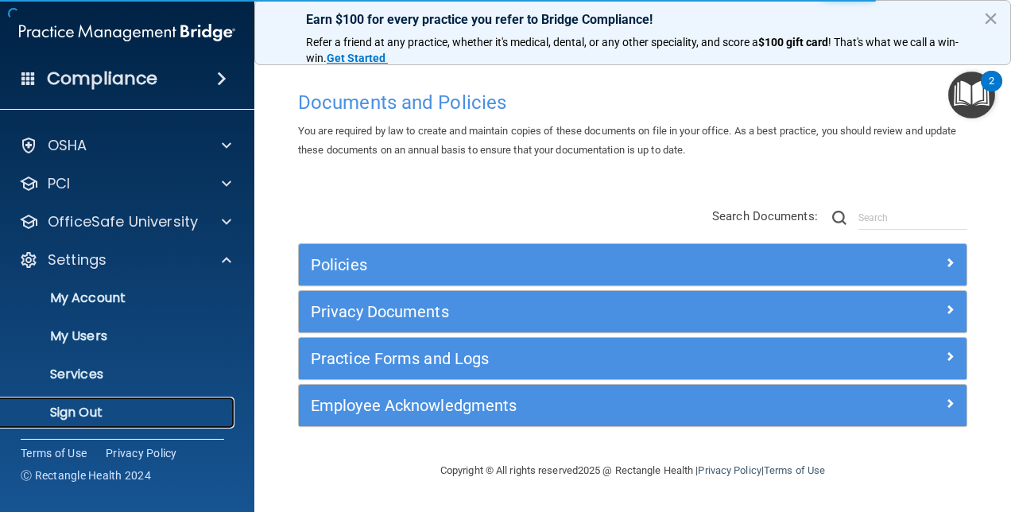
click at [78, 418] on p "Sign Out" at bounding box center [118, 412] width 217 height 16
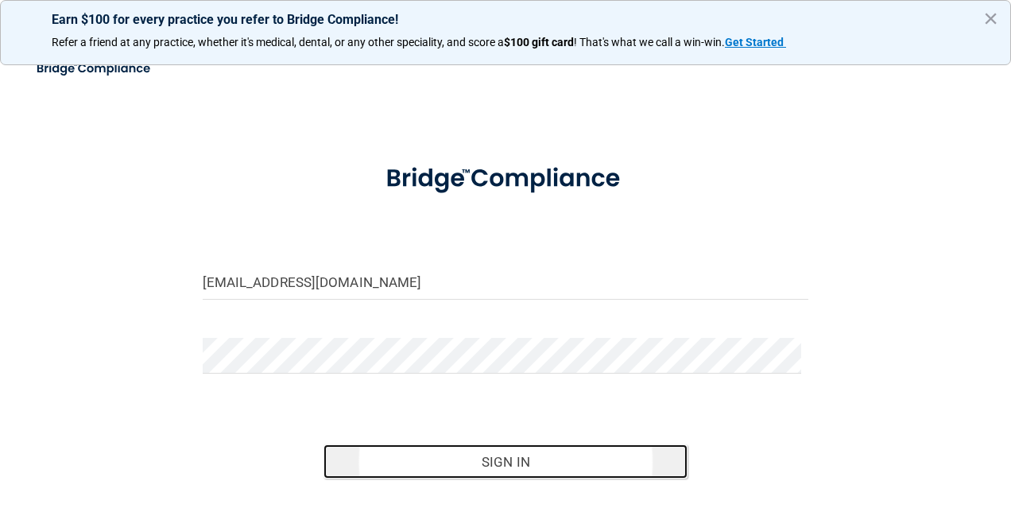
click at [448, 473] on button "Sign In" at bounding box center [505, 461] width 364 height 35
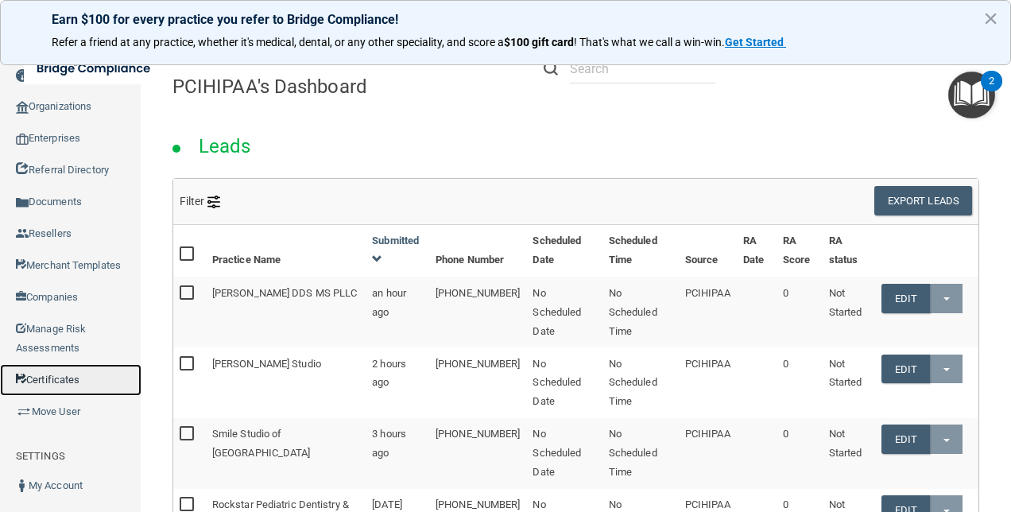
click at [71, 381] on link "Certificates" at bounding box center [70, 380] width 141 height 32
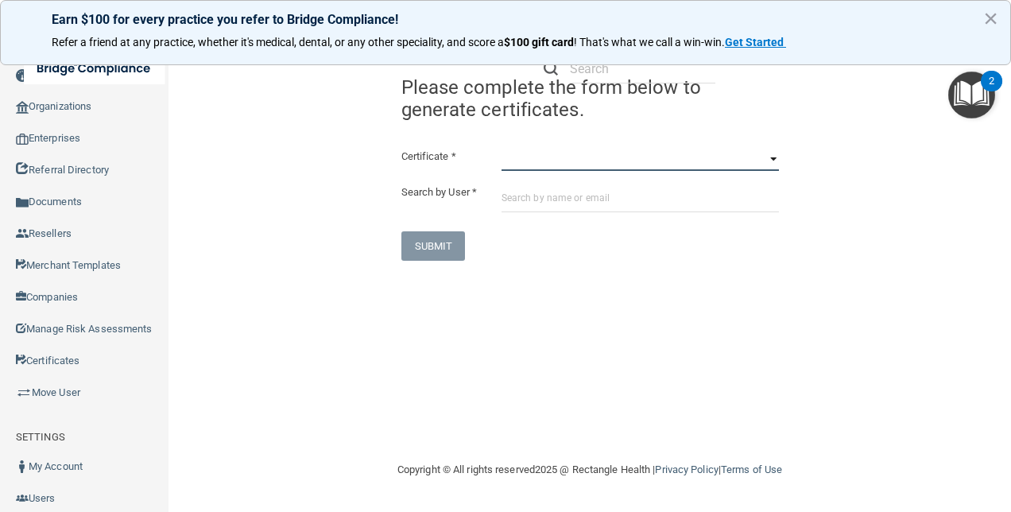
click at [564, 169] on select "HIPAA Officer Certification Training OSHA Bloodborne Pathogens OSHA [MEDICAL_DA…" at bounding box center [639, 159] width 277 height 24
select select "0"
click at [501, 147] on select "HIPAA Officer Certification Training OSHA Bloodborne Pathogens OSHA [MEDICAL_DA…" at bounding box center [639, 159] width 277 height 24
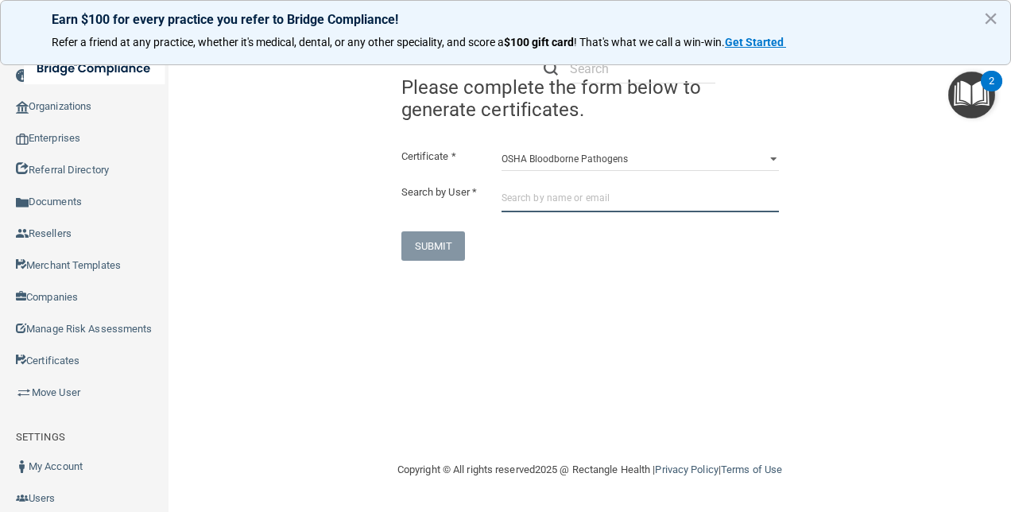
click at [559, 195] on input "text" at bounding box center [639, 197] width 277 height 29
paste input "[EMAIL_ADDRESS][DOMAIN_NAME]"
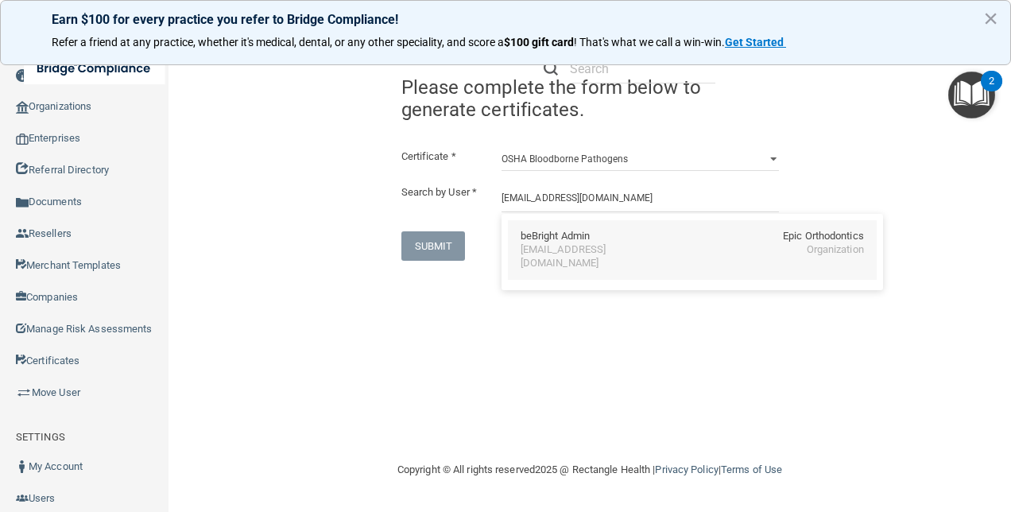
click at [574, 242] on div "beBright Admin" at bounding box center [554, 237] width 69 height 14
type input "beBright Admin"
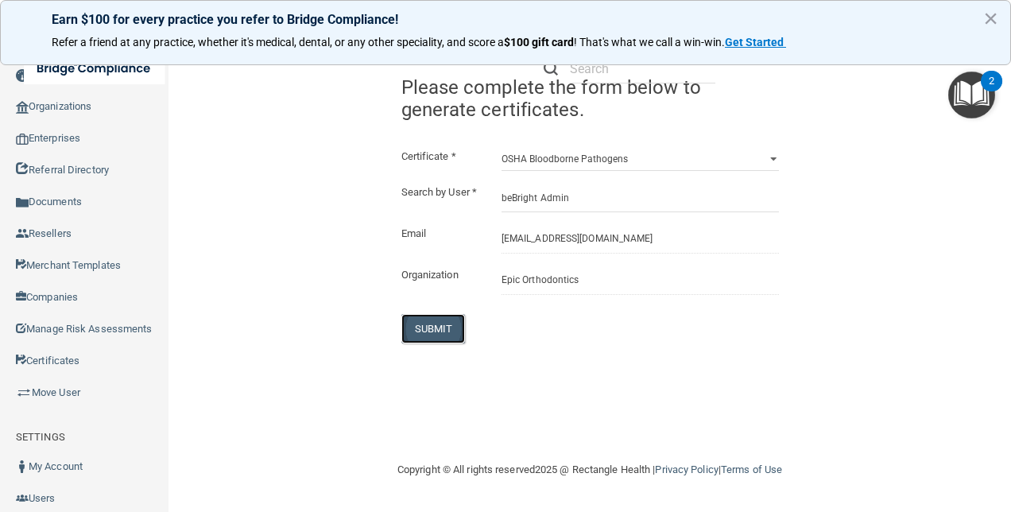
click at [431, 342] on button "SUBMIT" at bounding box center [433, 328] width 64 height 29
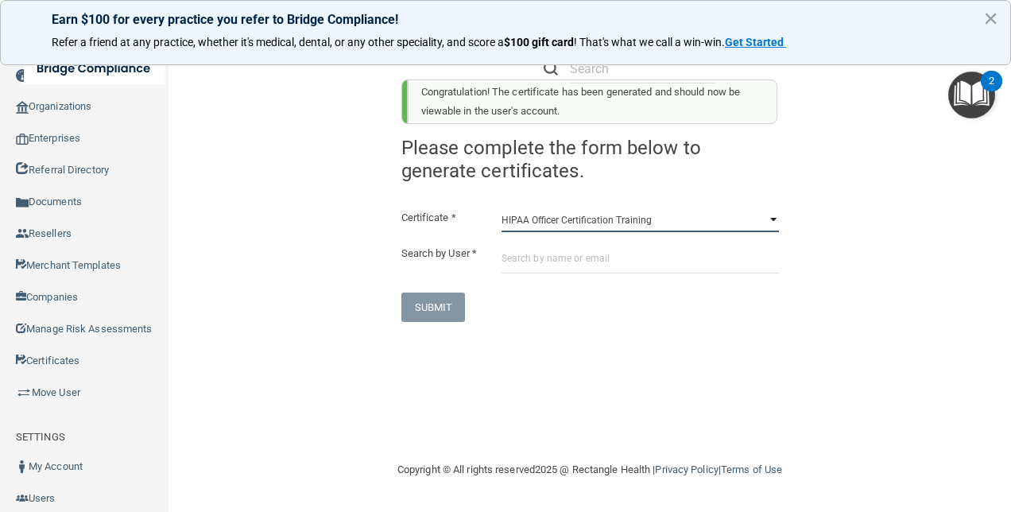
click at [591, 219] on select "HIPAA Officer Certification Training OSHA Bloodborne Pathogens OSHA [MEDICAL_DA…" at bounding box center [639, 220] width 277 height 24
select select "1"
click at [501, 208] on select "HIPAA Officer Certification Training OSHA Bloodborne Pathogens OSHA [MEDICAL_DA…" at bounding box center [639, 220] width 277 height 24
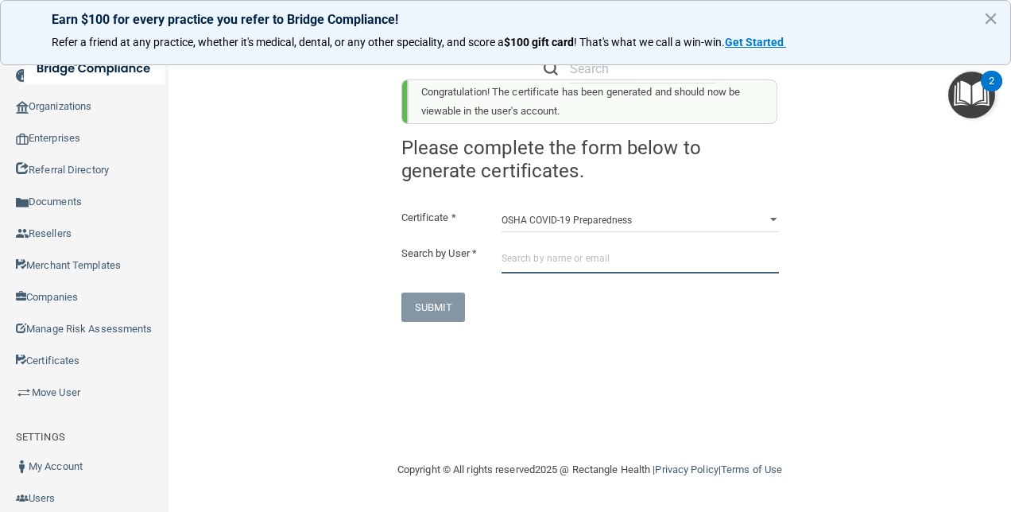
click at [555, 249] on input "text" at bounding box center [639, 258] width 277 height 29
paste input "[EMAIL_ADDRESS][DOMAIN_NAME]"
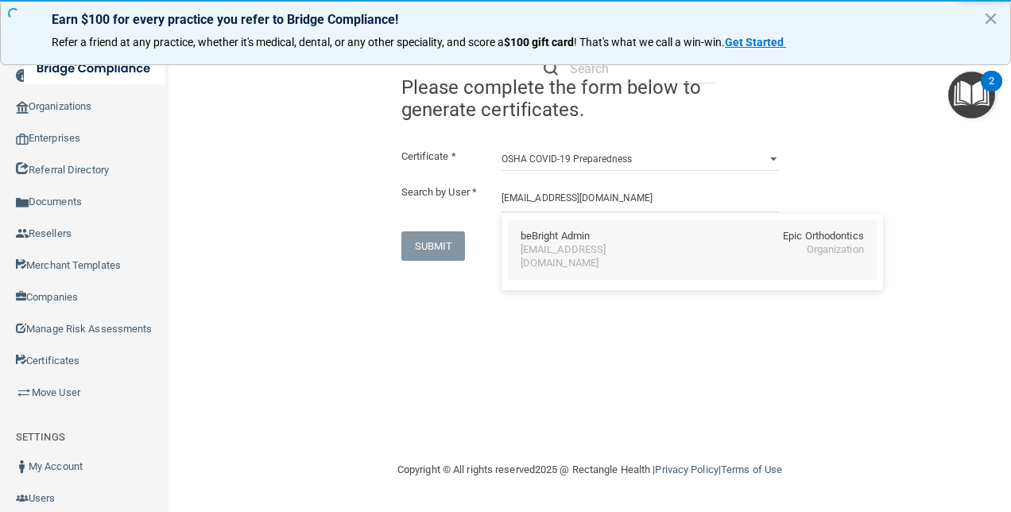
click at [570, 243] on div "[EMAIL_ADDRESS][DOMAIN_NAME]" at bounding box center [588, 256] width 137 height 27
type input "beBright Admin"
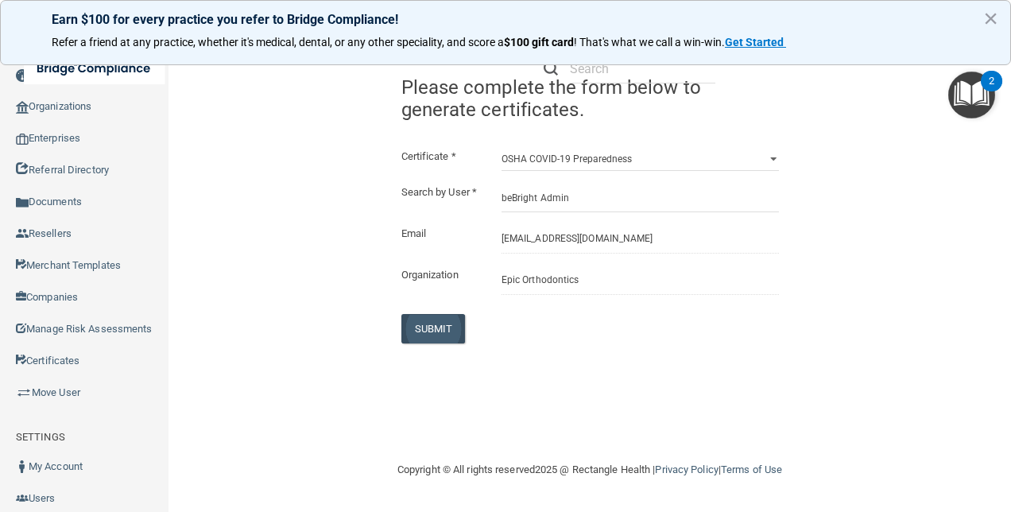
click at [440, 326] on div "Certificate * HIPAA Officer Certification Training OSHA Bloodborne Pathogens OS…" at bounding box center [589, 245] width 377 height 196
click at [437, 338] on button "SUBMIT" at bounding box center [433, 328] width 64 height 29
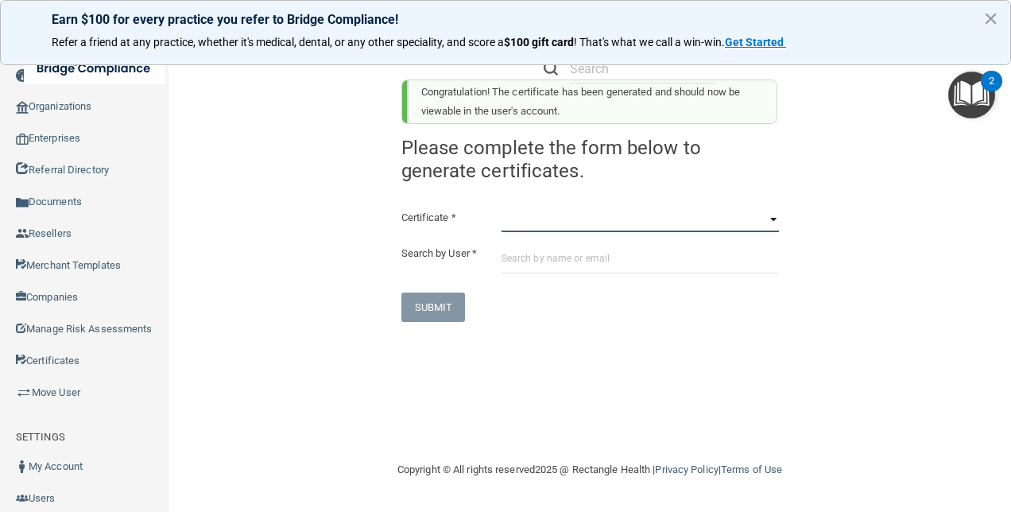
click at [607, 230] on select "HIPAA Officer Certification Training OSHA Bloodborne Pathogens OSHA [MEDICAL_DA…" at bounding box center [639, 220] width 277 height 24
select select "3"
click at [501, 208] on select "HIPAA Officer Certification Training OSHA Bloodborne Pathogens OSHA [MEDICAL_DA…" at bounding box center [639, 220] width 277 height 24
click at [531, 289] on div "Certificate * HIPAA Officer Certification Training OSHA Bloodborne Pathogens OS…" at bounding box center [589, 265] width 377 height 114
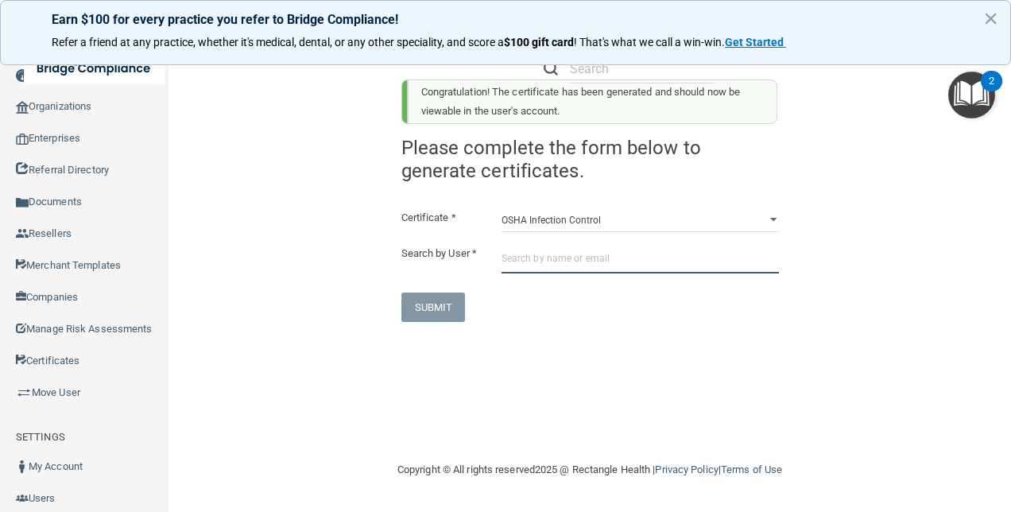
click at [539, 265] on input "text" at bounding box center [639, 258] width 277 height 29
paste input "[EMAIL_ADDRESS][DOMAIN_NAME]"
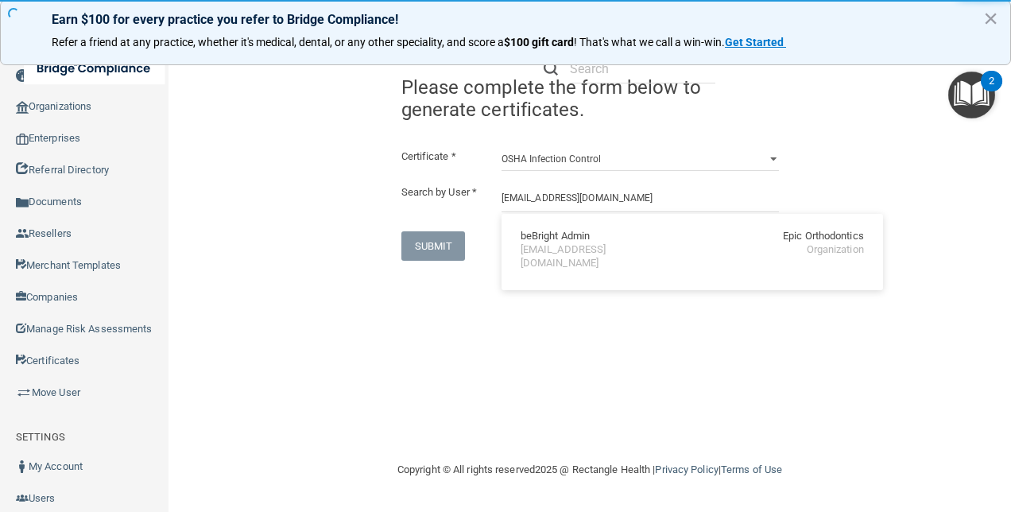
click at [574, 234] on div "beBright Admin" at bounding box center [554, 237] width 69 height 14
type input "beBright Admin"
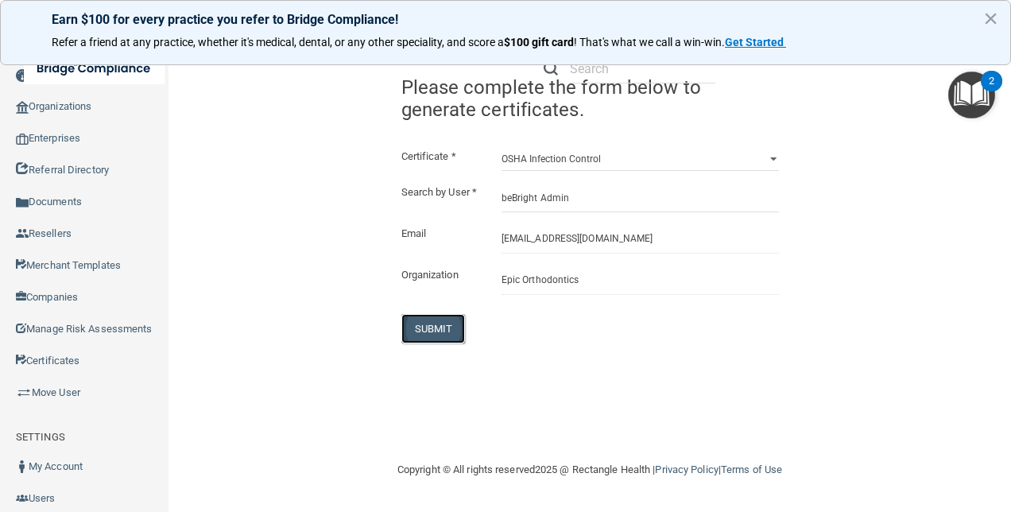
click at [428, 338] on button "SUBMIT" at bounding box center [433, 328] width 64 height 29
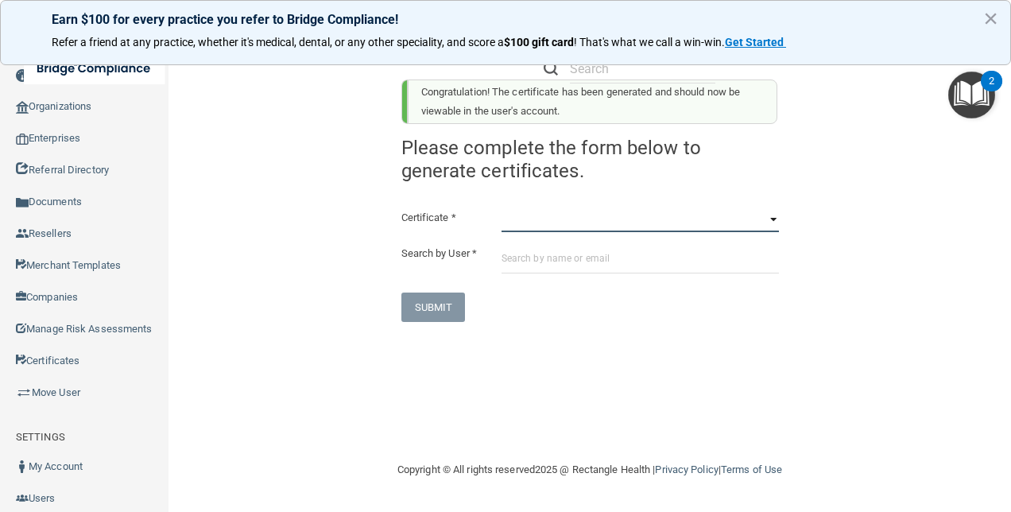
click at [608, 221] on select "HIPAA Officer Certification Training OSHA Bloodborne Pathogens OSHA [MEDICAL_DA…" at bounding box center [639, 220] width 277 height 24
select select "4"
click at [501, 208] on select "HIPAA Officer Certification Training OSHA Bloodborne Pathogens OSHA [MEDICAL_DA…" at bounding box center [639, 220] width 277 height 24
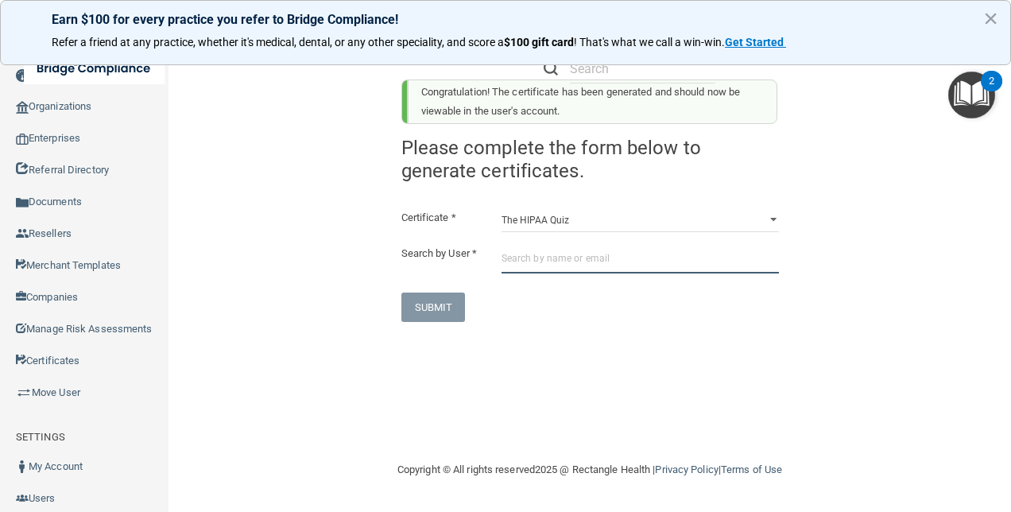
click at [558, 261] on input "text" at bounding box center [639, 258] width 277 height 29
paste input "[EMAIL_ADDRESS][DOMAIN_NAME]"
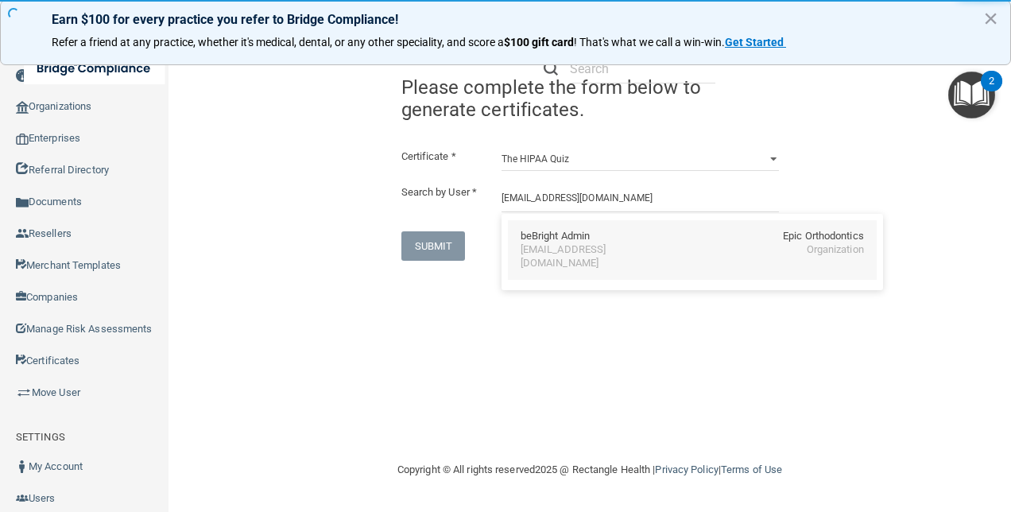
click at [553, 250] on div "[EMAIL_ADDRESS][DOMAIN_NAME]" at bounding box center [588, 256] width 137 height 27
type input "beBright Admin"
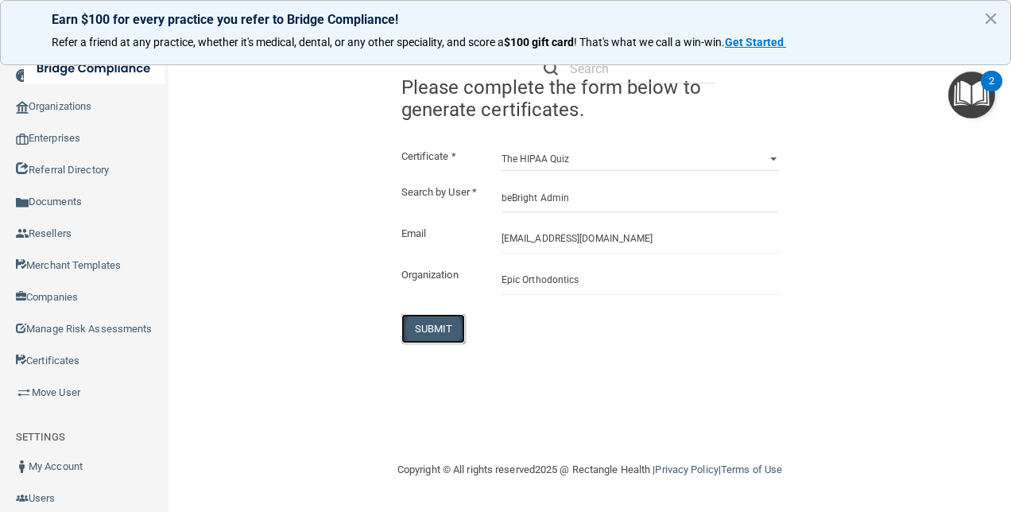
click at [432, 343] on button "SUBMIT" at bounding box center [433, 328] width 64 height 29
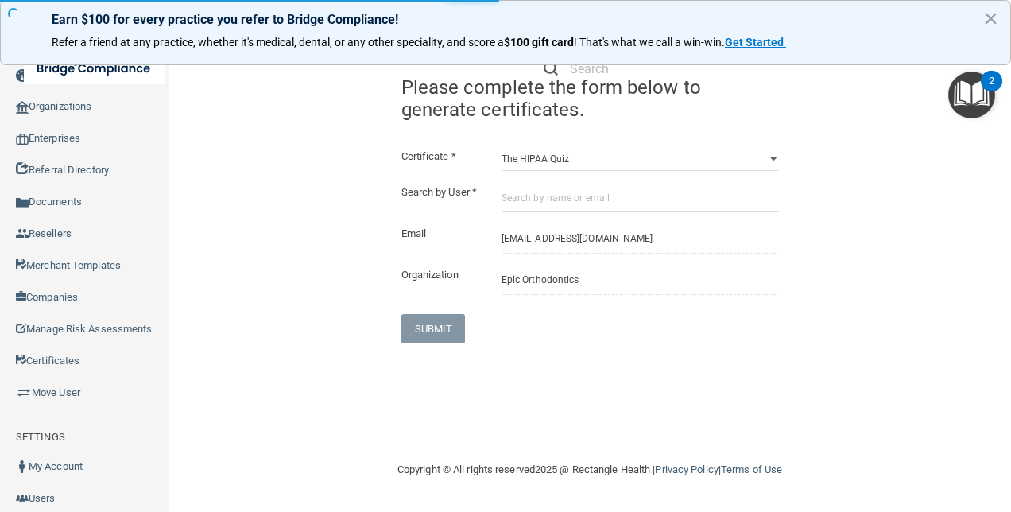
select select "?"
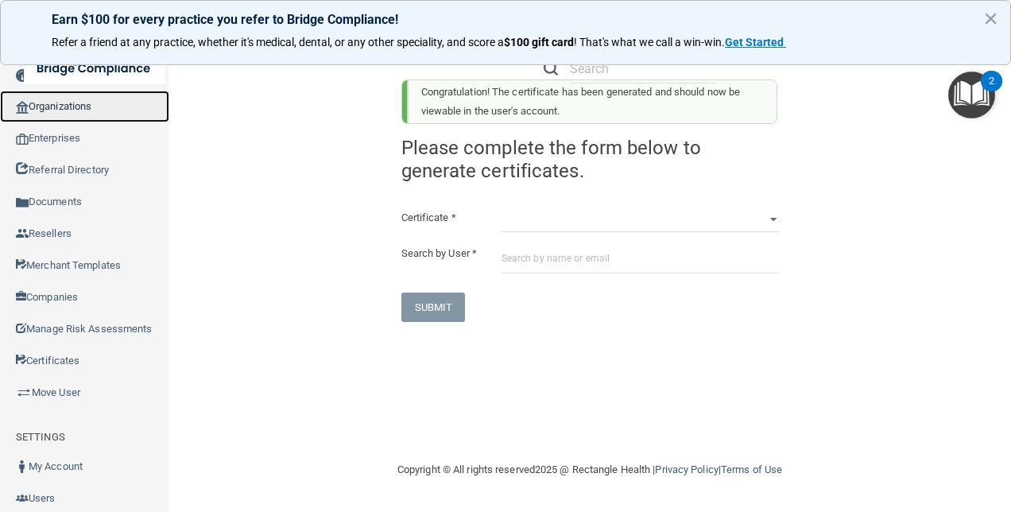
click at [84, 106] on link "Organizations" at bounding box center [84, 107] width 169 height 32
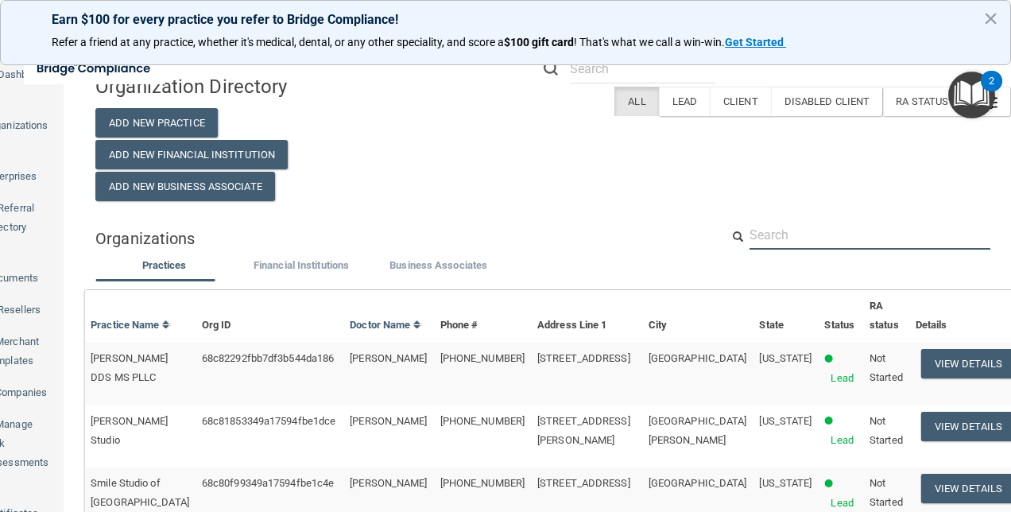
click at [844, 237] on input "text" at bounding box center [869, 234] width 241 height 29
paste input "[EMAIL_ADDRESS][DOMAIN_NAME]"
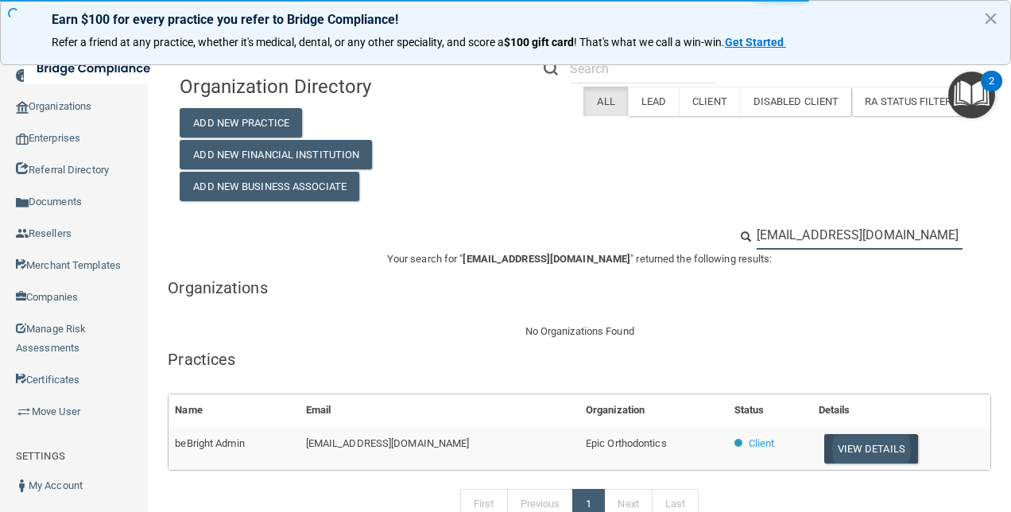
type input "[EMAIL_ADDRESS][DOMAIN_NAME]"
click at [863, 448] on button "View Details" at bounding box center [871, 448] width 94 height 29
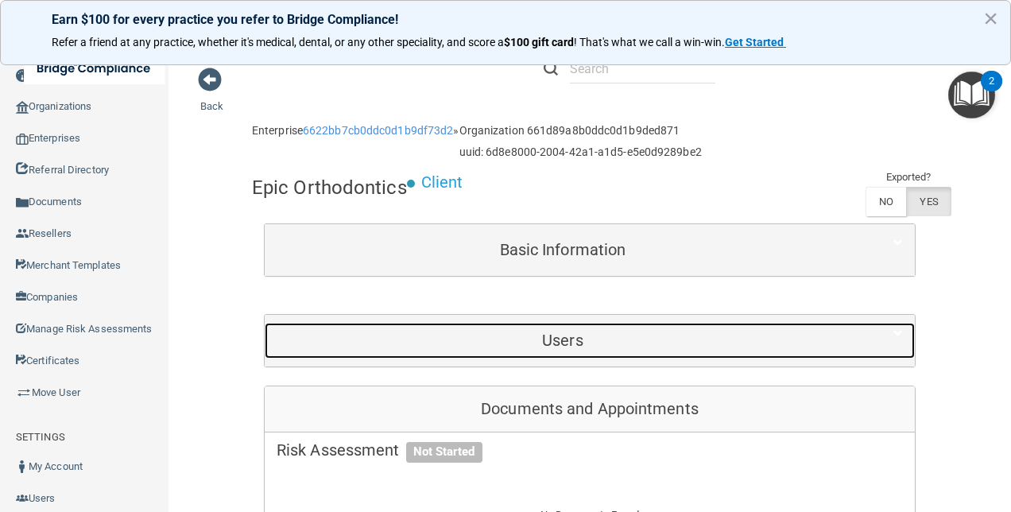
click at [618, 336] on h5 "Users" at bounding box center [562, 339] width 572 height 17
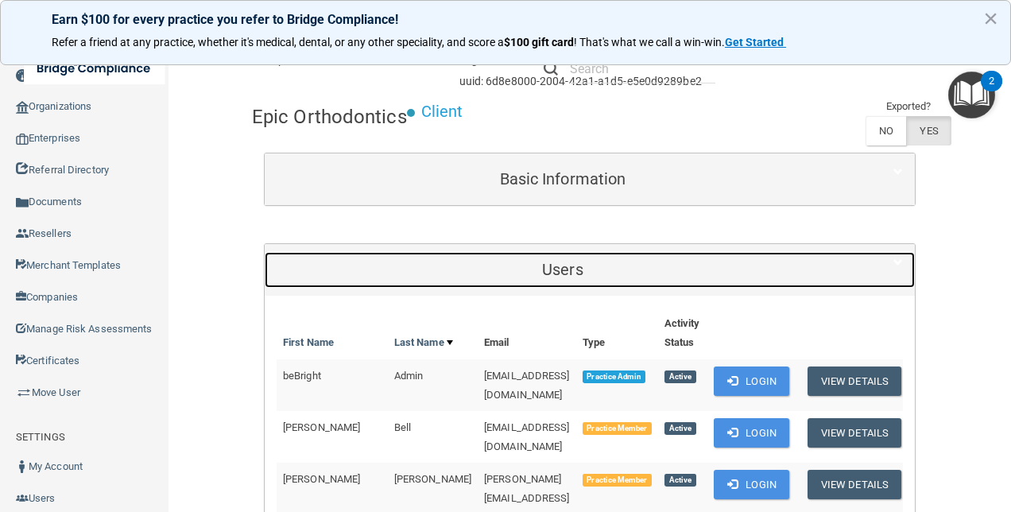
scroll to position [159, 0]
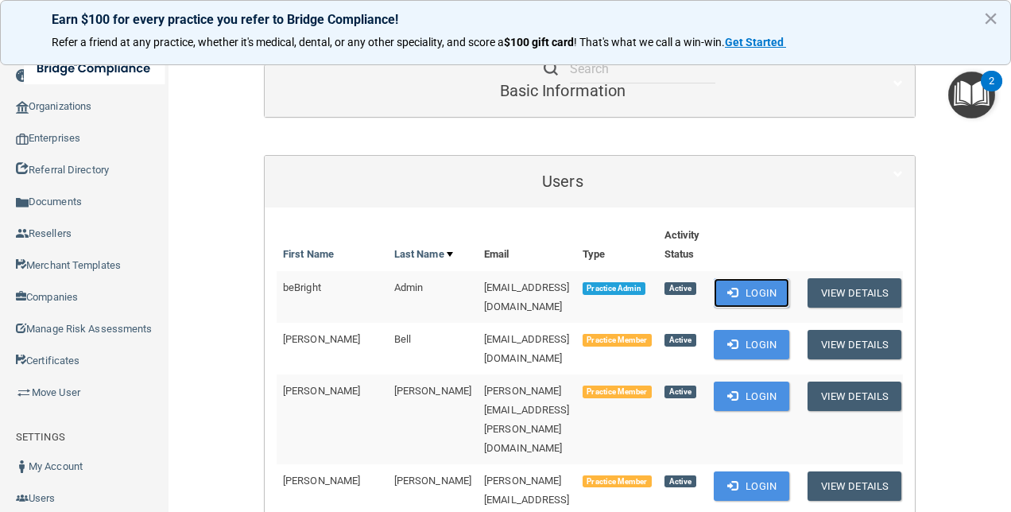
click at [738, 288] on button "Login" at bounding box center [750, 292] width 75 height 29
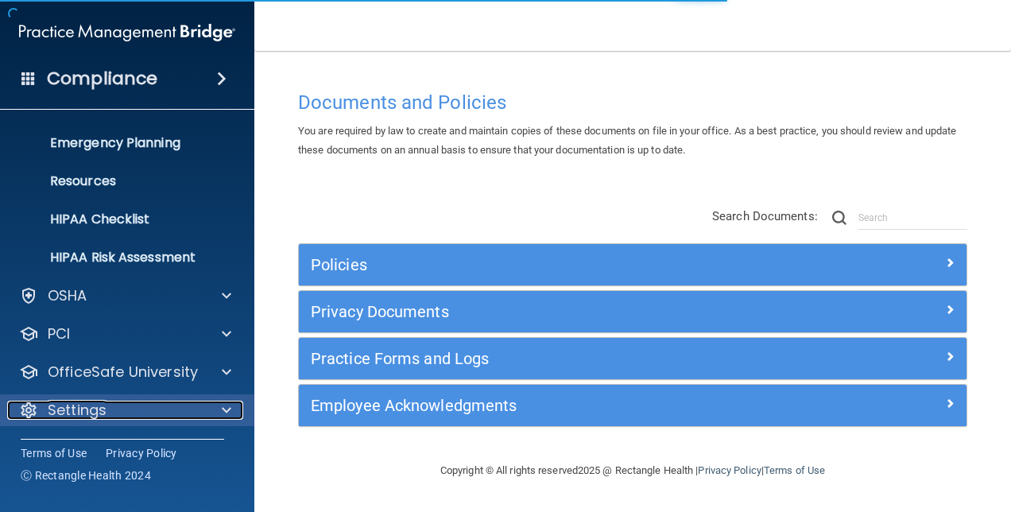
click at [113, 404] on div "Settings" at bounding box center [105, 409] width 197 height 19
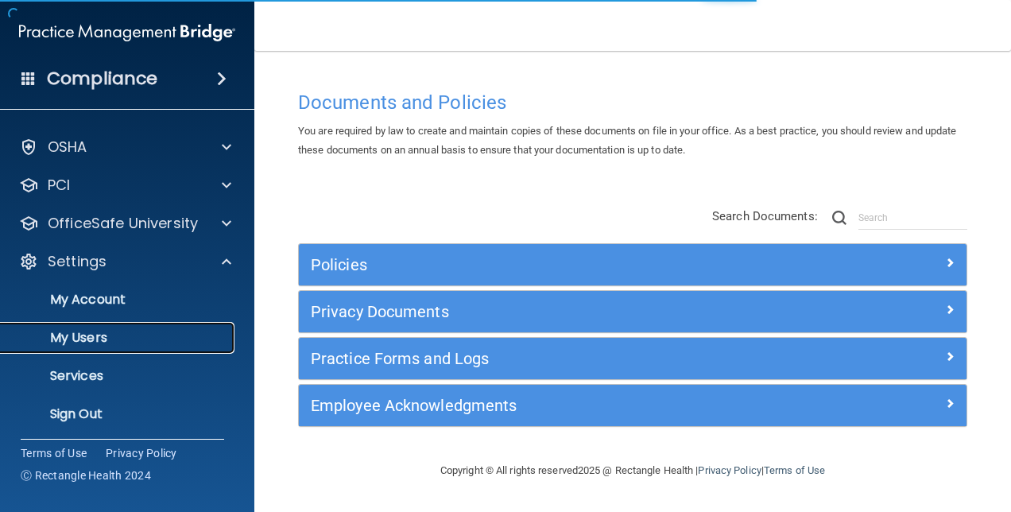
click at [115, 338] on p "My Users" at bounding box center [118, 338] width 217 height 16
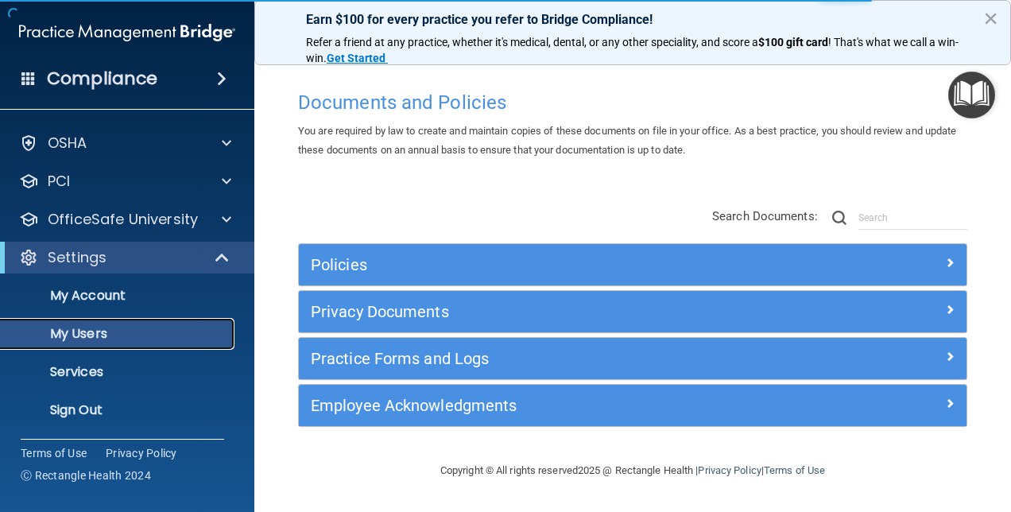
scroll to position [33, 0]
select select "20"
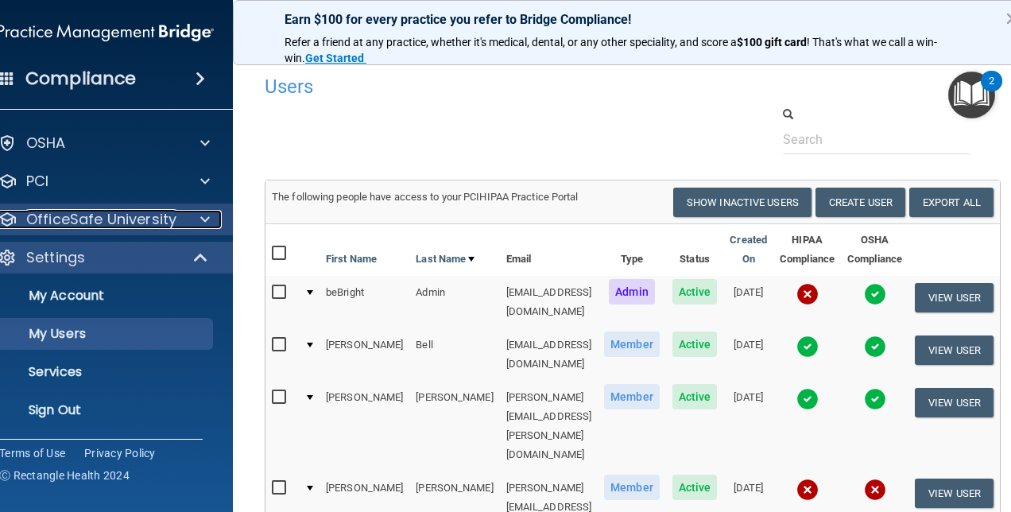
click at [132, 216] on p "OfficeSafe University" at bounding box center [101, 219] width 150 height 19
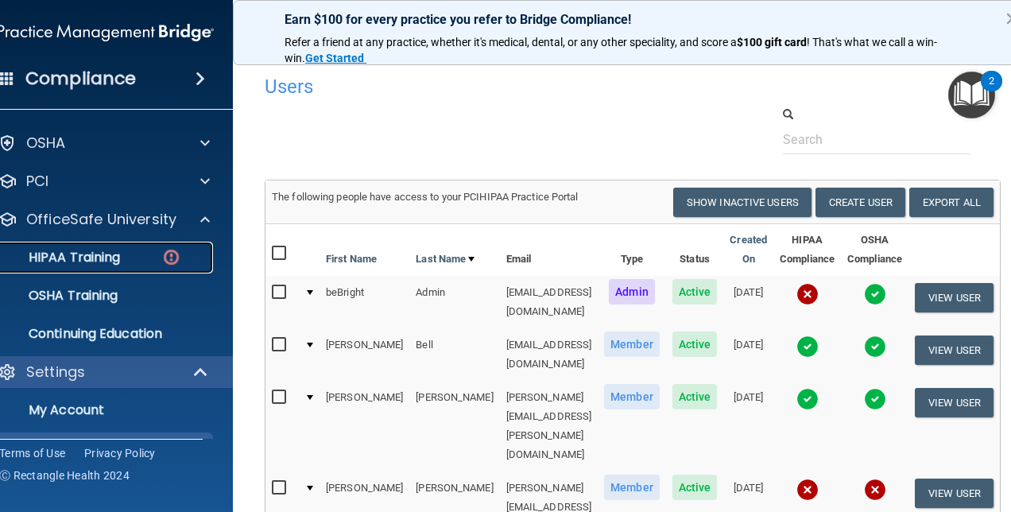
click at [95, 255] on p "HIPAA Training" at bounding box center [54, 257] width 131 height 16
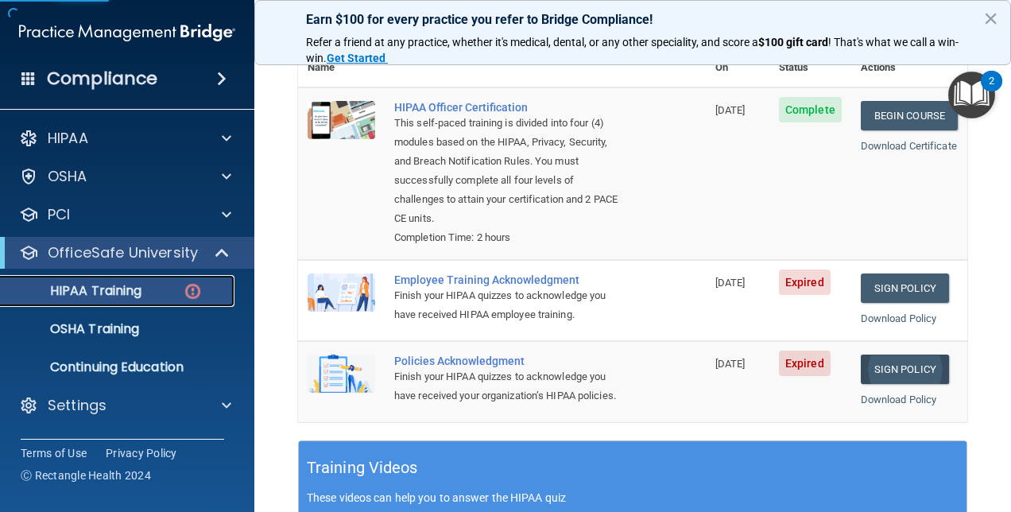
scroll to position [238, 0]
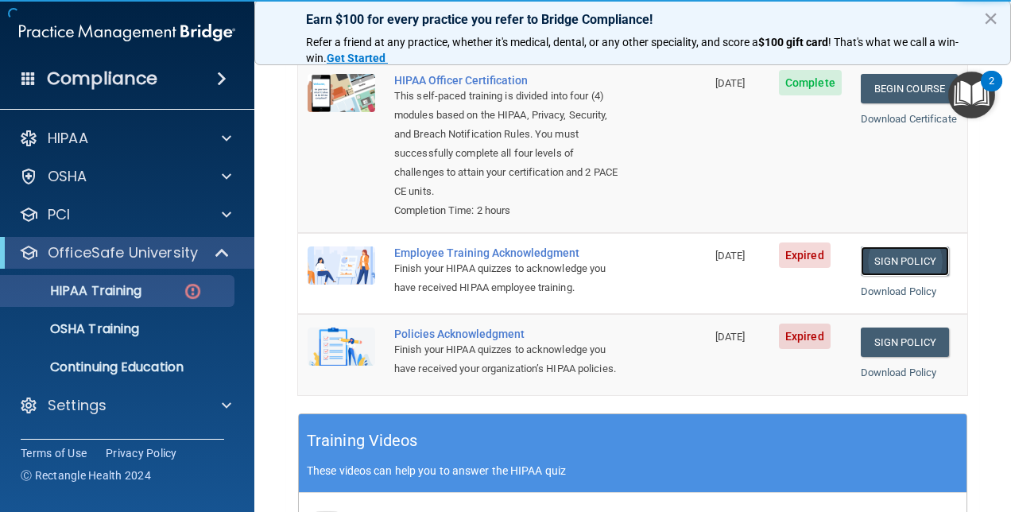
click at [910, 246] on link "Sign Policy" at bounding box center [904, 260] width 88 height 29
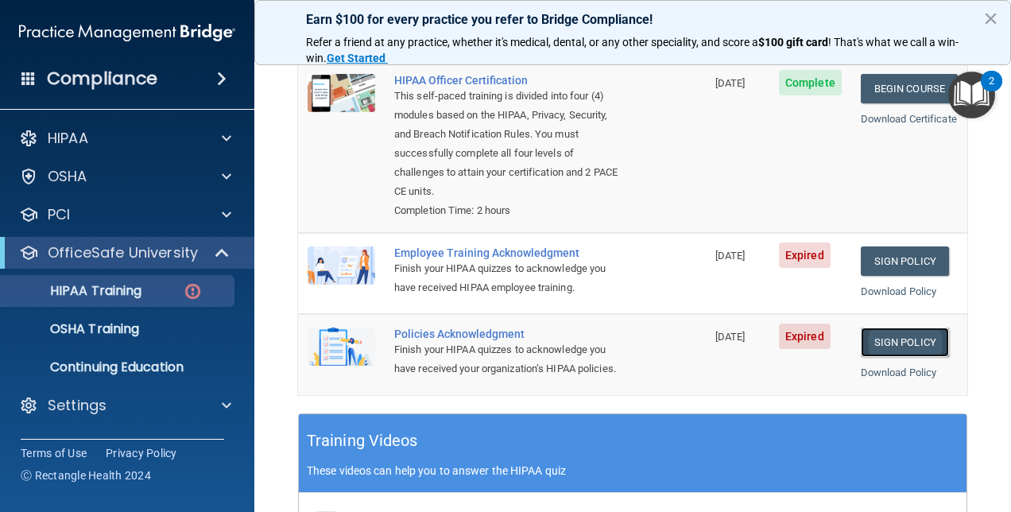
click at [879, 327] on link "Sign Policy" at bounding box center [904, 341] width 88 height 29
click at [124, 318] on link "OSHA Training" at bounding box center [109, 329] width 250 height 32
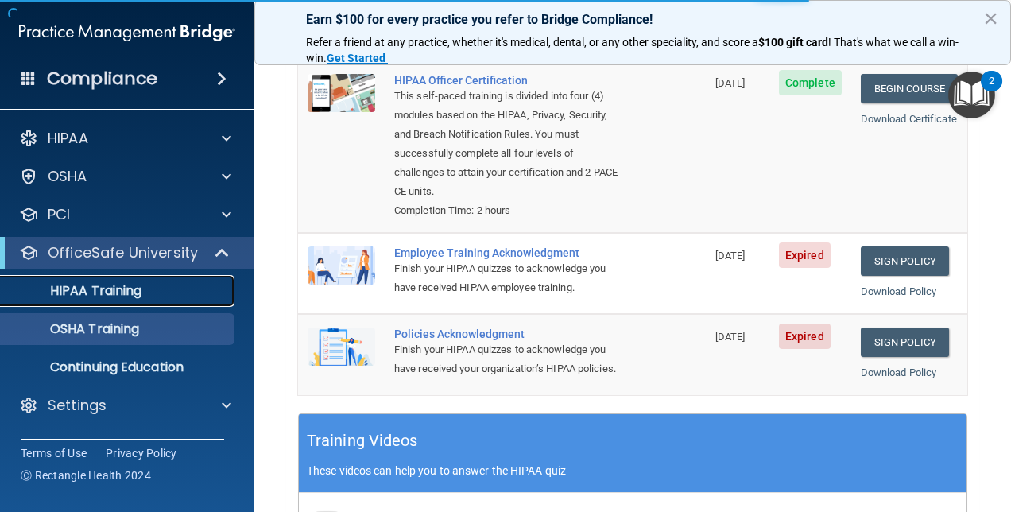
click at [132, 284] on p "HIPAA Training" at bounding box center [75, 291] width 131 height 16
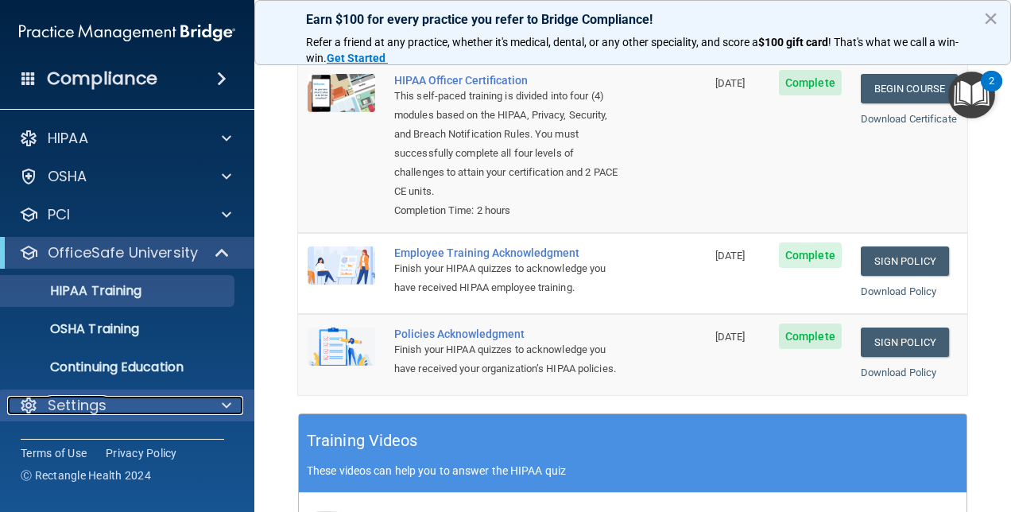
click at [137, 407] on div "Settings" at bounding box center [105, 405] width 197 height 19
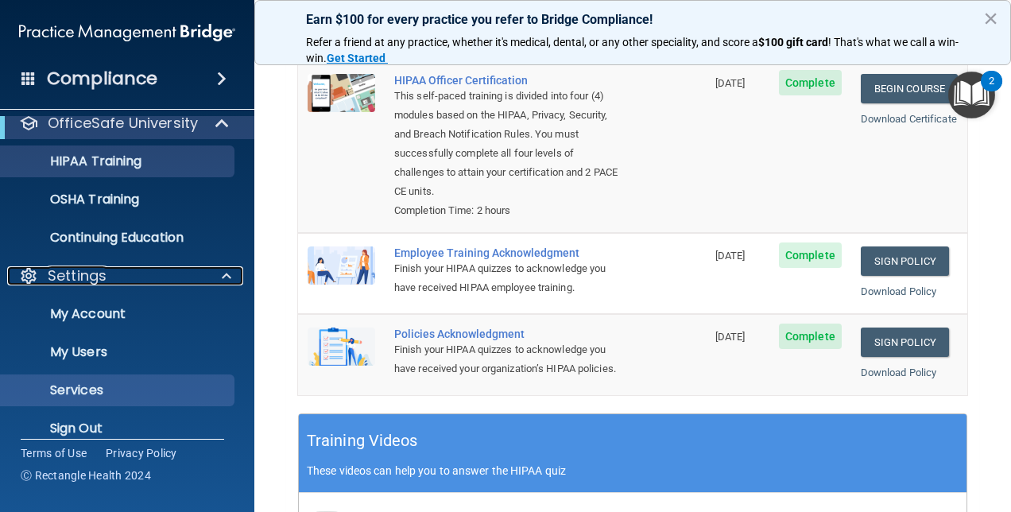
scroll to position [136, 0]
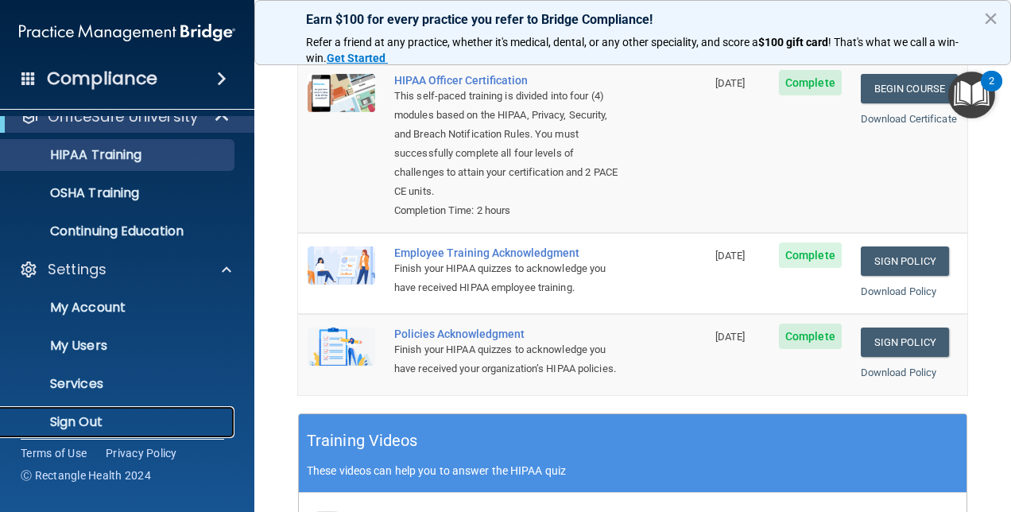
click at [104, 415] on p "Sign Out" at bounding box center [118, 422] width 217 height 16
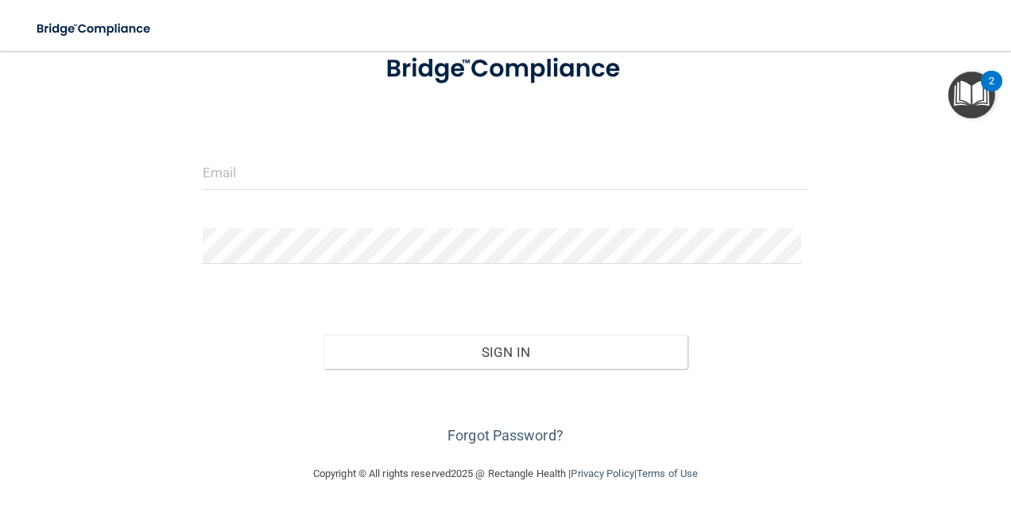
scroll to position [108, 0]
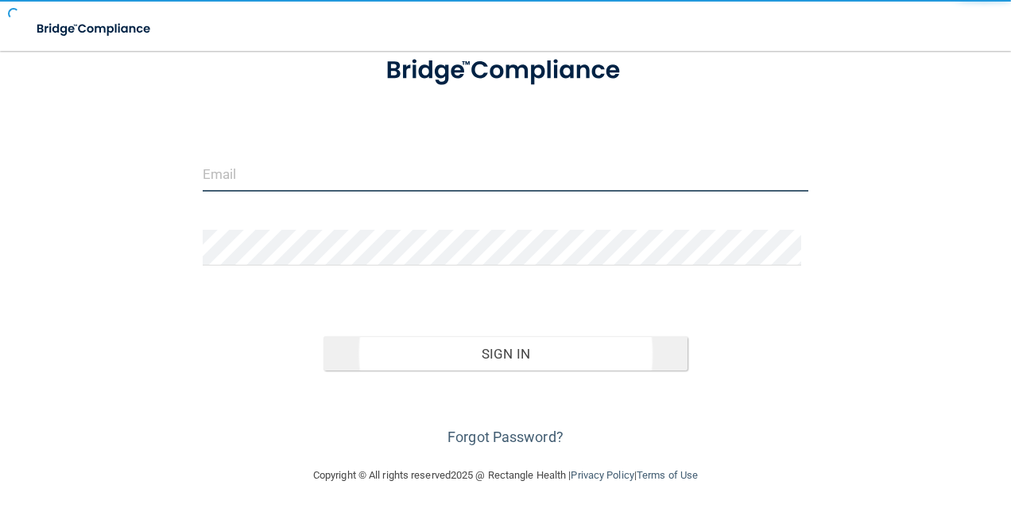
type input "agrantz@rectanglehealth.com"
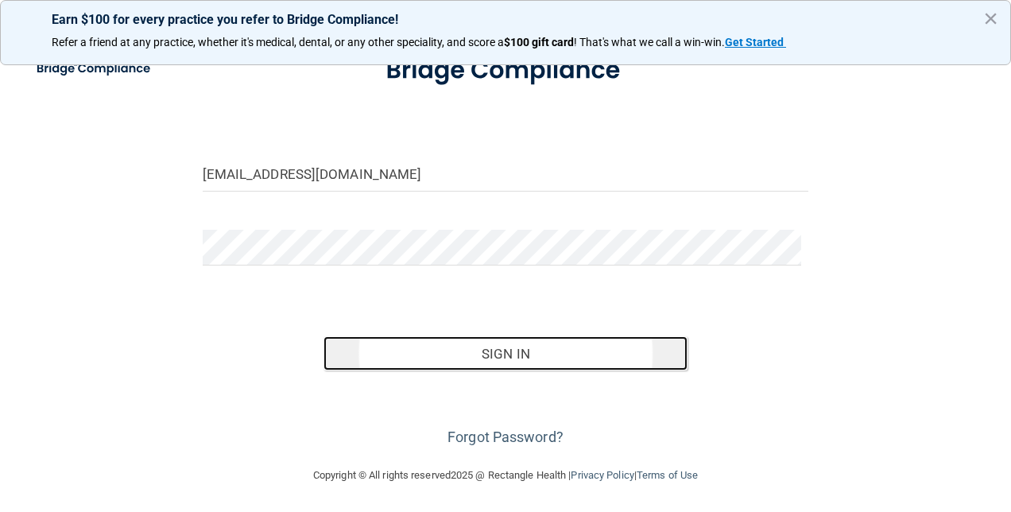
click at [523, 353] on button "Sign In" at bounding box center [505, 353] width 364 height 35
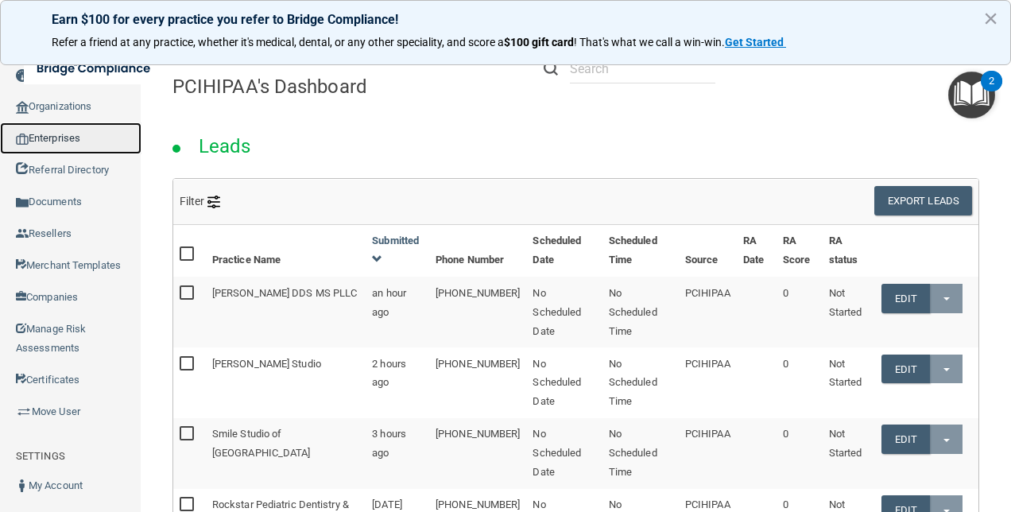
click at [66, 137] on link "Enterprises" at bounding box center [70, 138] width 141 height 32
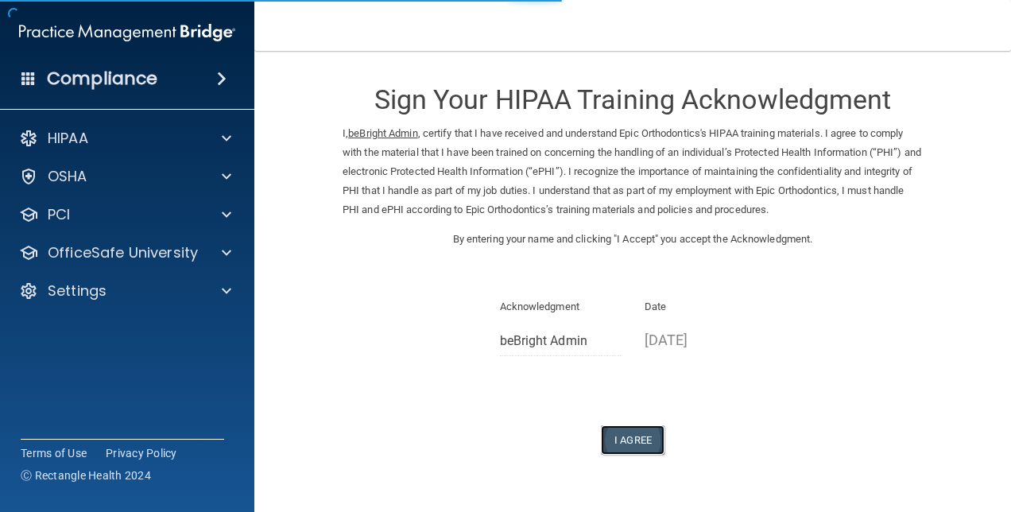
click at [630, 442] on button "I Agree" at bounding box center [633, 439] width 64 height 29
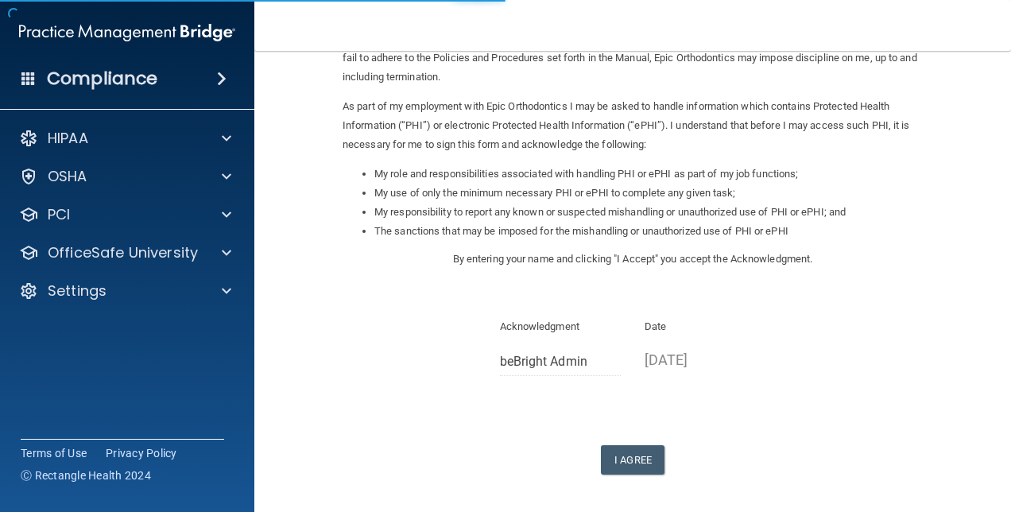
scroll to position [216, 0]
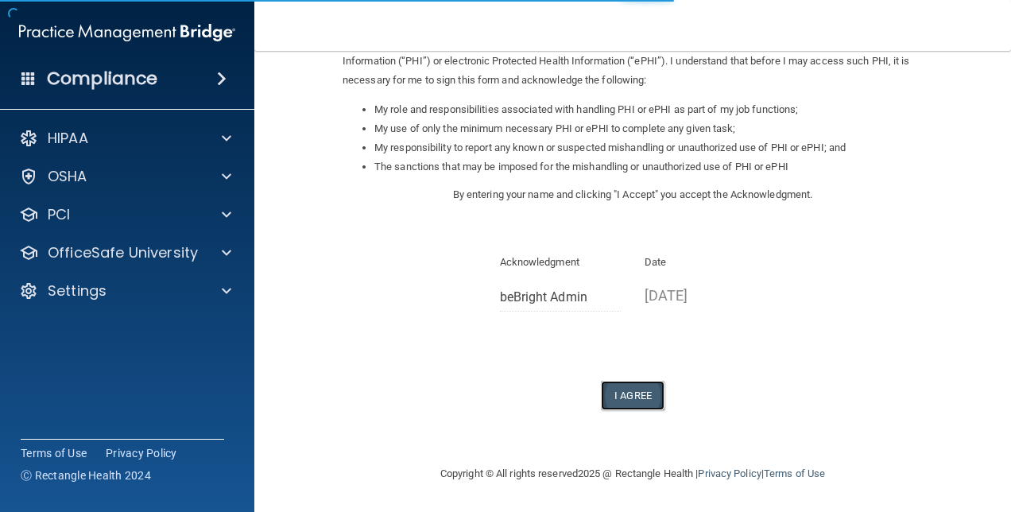
click at [638, 389] on button "I Agree" at bounding box center [633, 395] width 64 height 29
